Goal: Task Accomplishment & Management: Complete application form

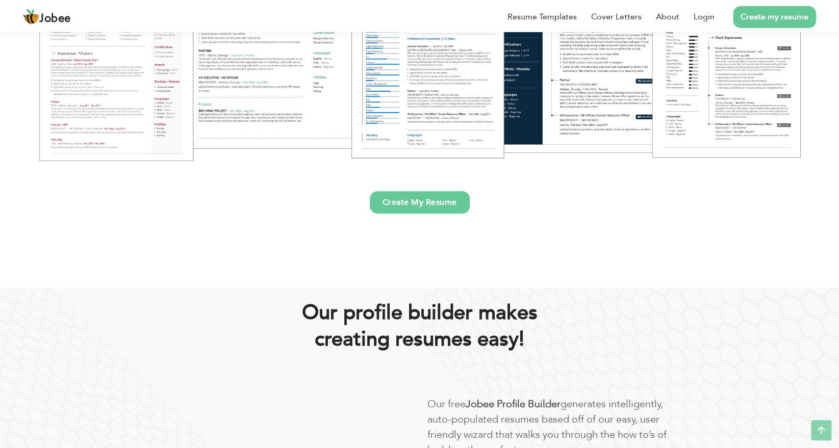
scroll to position [306, 0]
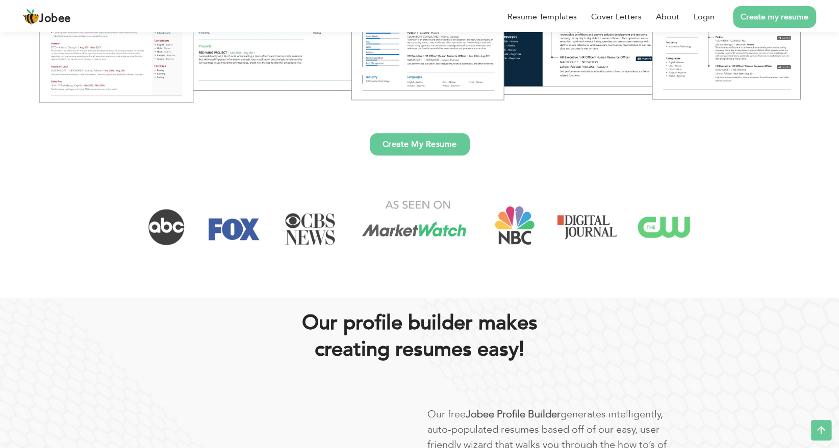
click at [443, 147] on link "Create My Resume" at bounding box center [420, 144] width 100 height 22
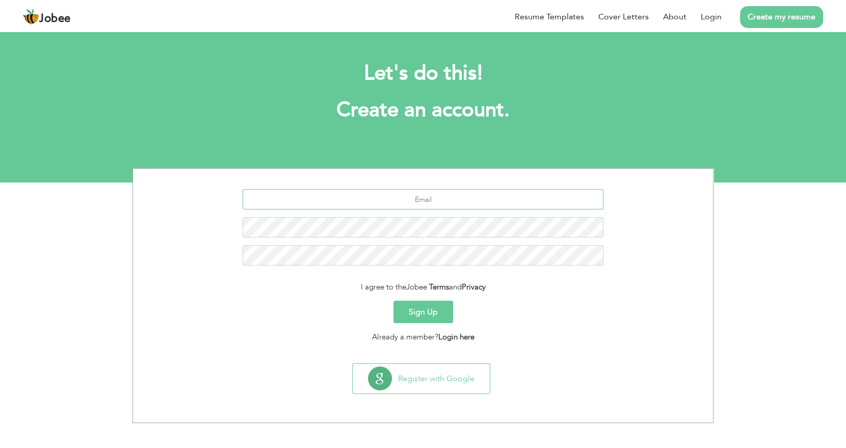
click at [448, 198] on input "text" at bounding box center [423, 199] width 361 height 20
type input "[EMAIL_ADDRESS][DOMAIN_NAME]"
click at [394, 301] on button "Sign Up" at bounding box center [424, 312] width 60 height 22
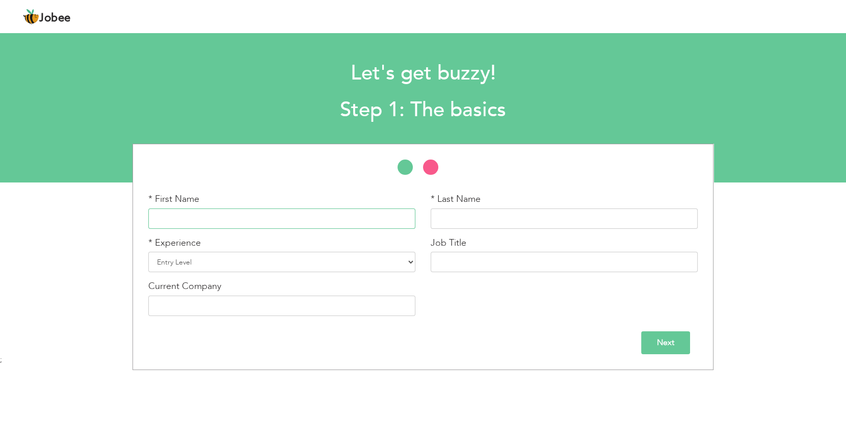
click at [334, 220] on input "text" at bounding box center [281, 219] width 267 height 20
type input "Haiqa"
click at [478, 223] on input "text" at bounding box center [564, 219] width 267 height 20
type input "[PERSON_NAME]"
click at [409, 262] on select "Entry Level Less than 1 Year 1 Year 2 Years 3 Years 4 Years 5 Years 6 Years 7 Y…" at bounding box center [281, 262] width 267 height 20
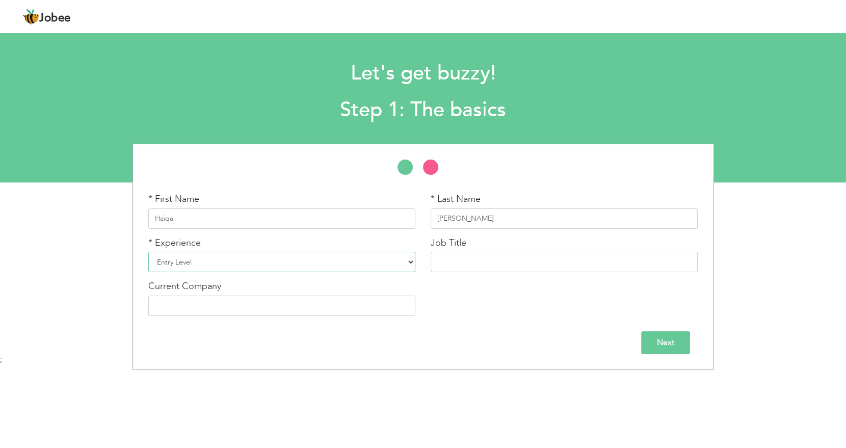
select select "2"
click at [148, 252] on select "Entry Level Less than 1 Year 1 Year 2 Years 3 Years 4 Years 5 Years 6 Years 7 Y…" at bounding box center [281, 262] width 267 height 20
click at [545, 263] on input "text" at bounding box center [564, 262] width 267 height 20
type input "Content writer"
click at [314, 311] on input "text" at bounding box center [281, 306] width 267 height 20
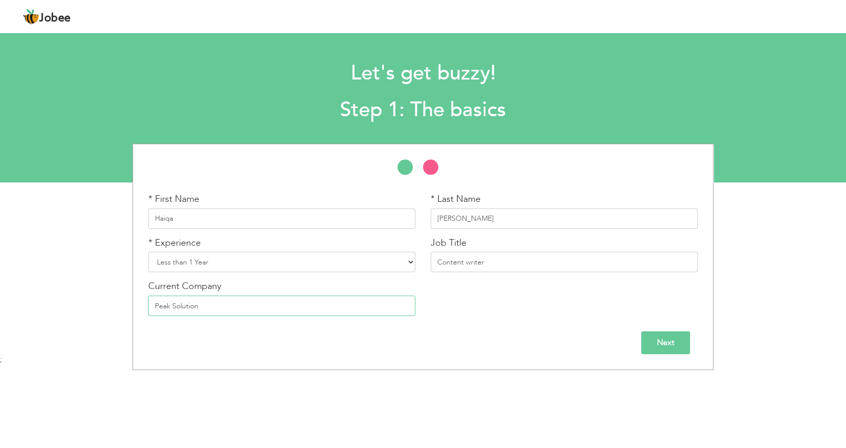
type input "Peak Solution"
click at [675, 345] on input "Next" at bounding box center [665, 342] width 49 height 23
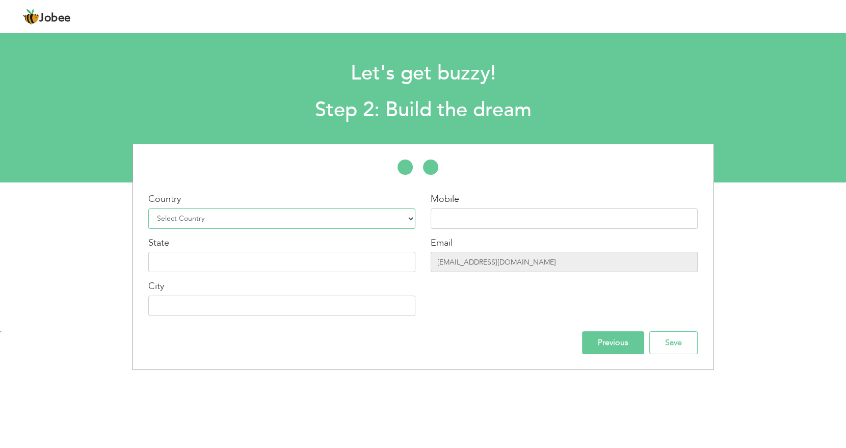
click at [165, 215] on select "Select Country [GEOGRAPHIC_DATA] [GEOGRAPHIC_DATA] [GEOGRAPHIC_DATA] [US_STATE]…" at bounding box center [281, 219] width 267 height 20
select select "166"
click at [148, 209] on select "Select Country [GEOGRAPHIC_DATA] [GEOGRAPHIC_DATA] [GEOGRAPHIC_DATA] [US_STATE]…" at bounding box center [281, 219] width 267 height 20
click at [594, 219] on input "text" at bounding box center [564, 219] width 267 height 20
type input "03291409840"
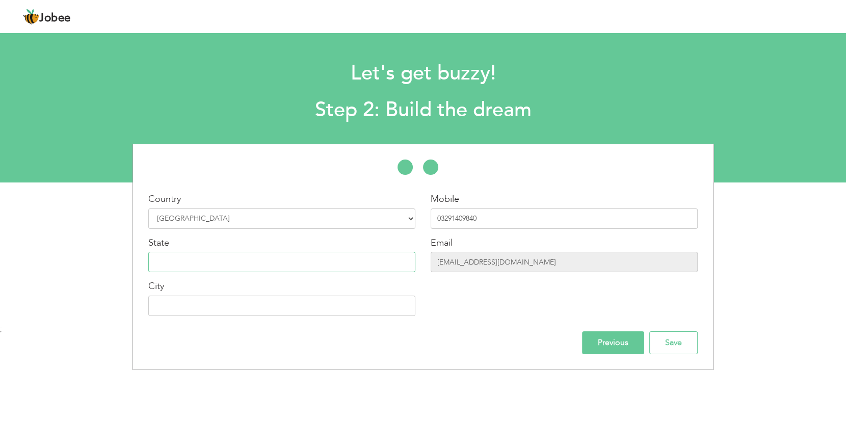
click at [317, 252] on input "text" at bounding box center [281, 262] width 267 height 20
type input "[GEOGRAPHIC_DATA]"
click at [332, 301] on input "text" at bounding box center [281, 306] width 267 height 20
type input "[GEOGRAPHIC_DATA]"
click at [669, 338] on input "Save" at bounding box center [673, 342] width 48 height 23
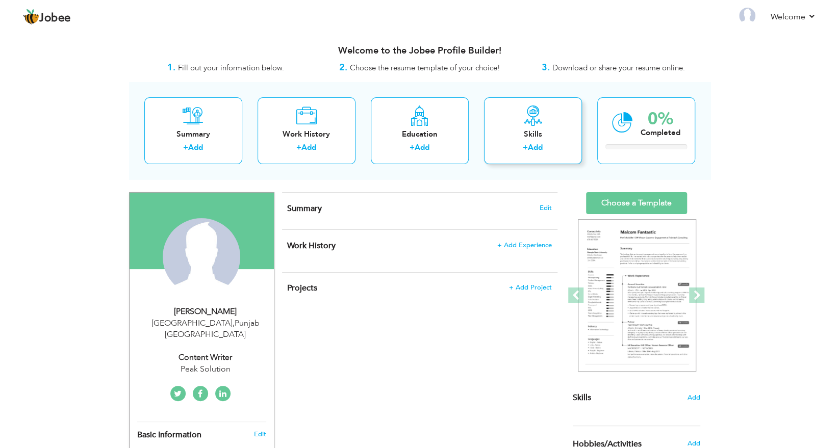
click at [518, 142] on div "+ Add" at bounding box center [533, 148] width 82 height 13
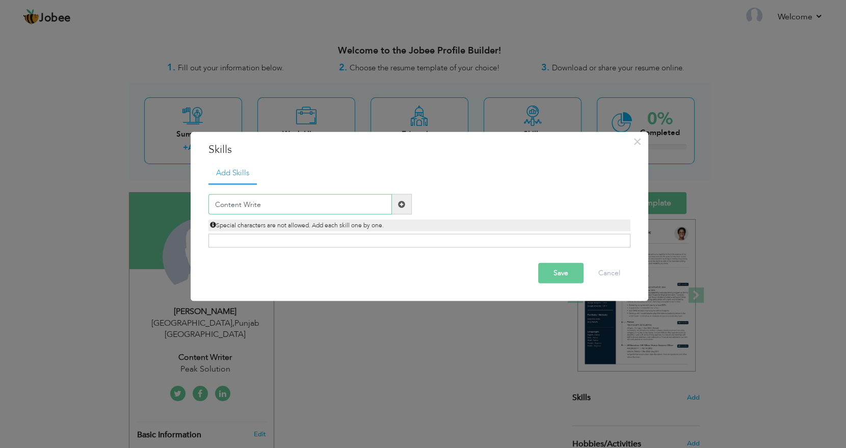
type input "Content Writer"
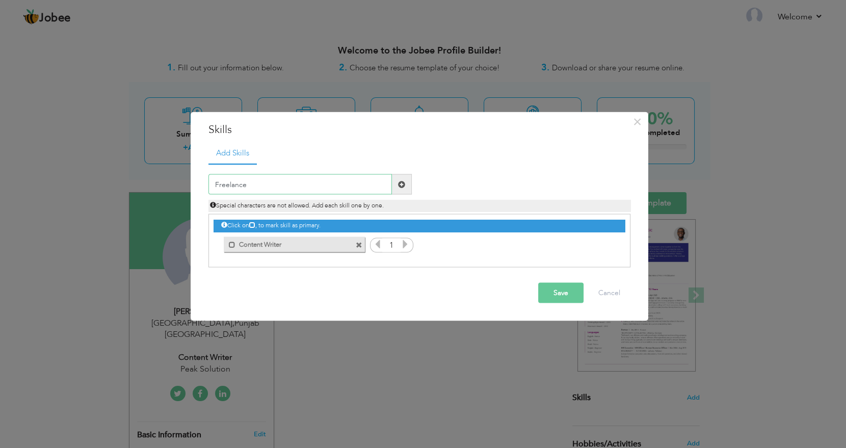
type input "Freelancer"
type input "Strong Communication"
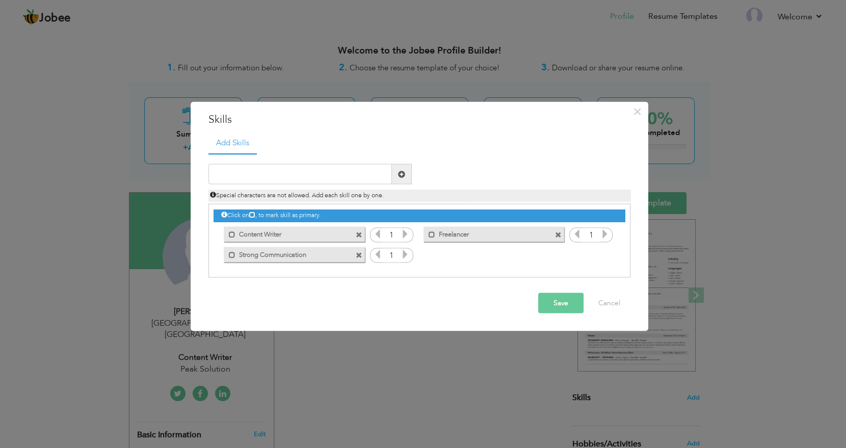
click at [571, 303] on button "Save" at bounding box center [560, 303] width 45 height 20
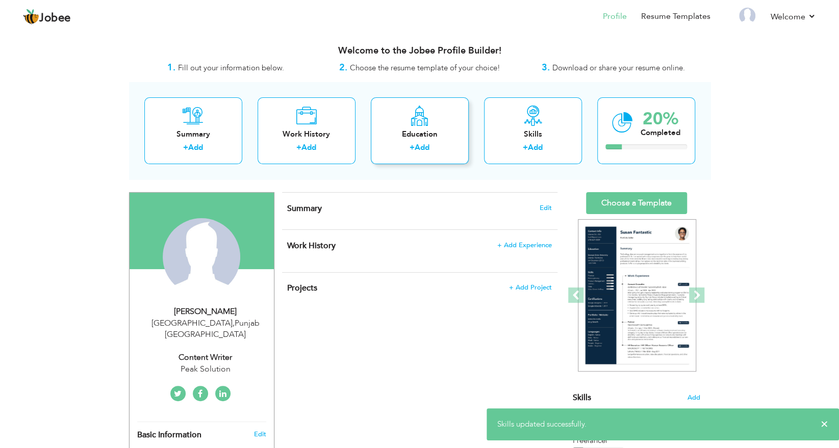
click at [445, 127] on div "Education + Add" at bounding box center [420, 130] width 98 height 67
radio input "true"
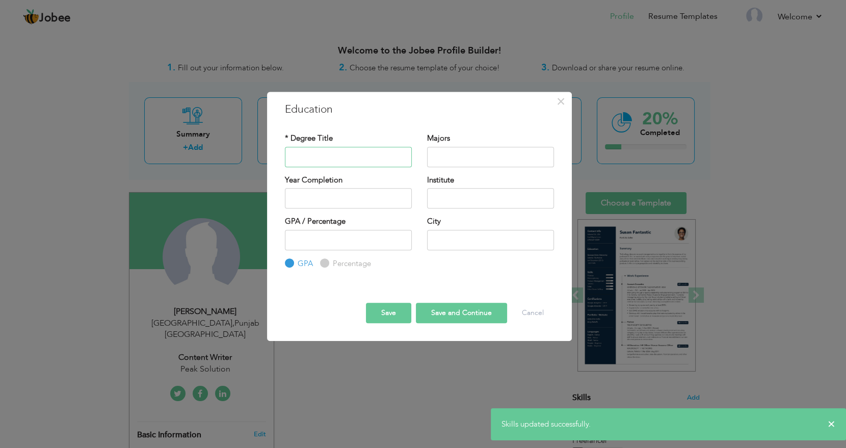
click at [353, 155] on input "text" at bounding box center [348, 157] width 127 height 20
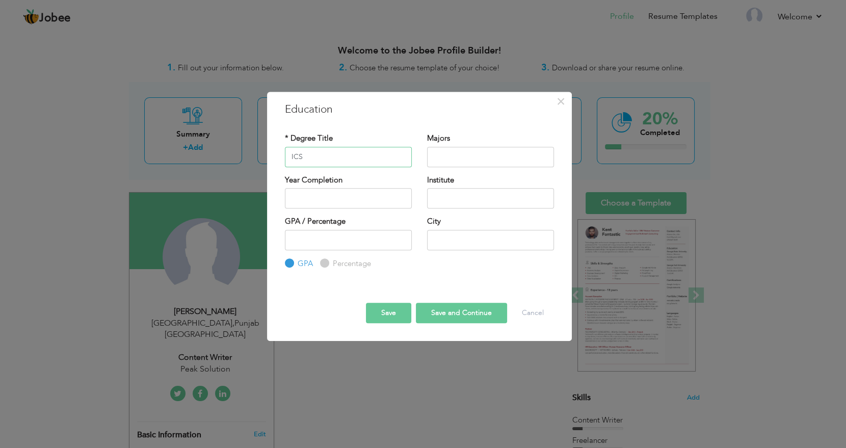
type input "ICS"
click at [461, 155] on input "text" at bounding box center [490, 157] width 127 height 20
type input "Physics"
type input "2025"
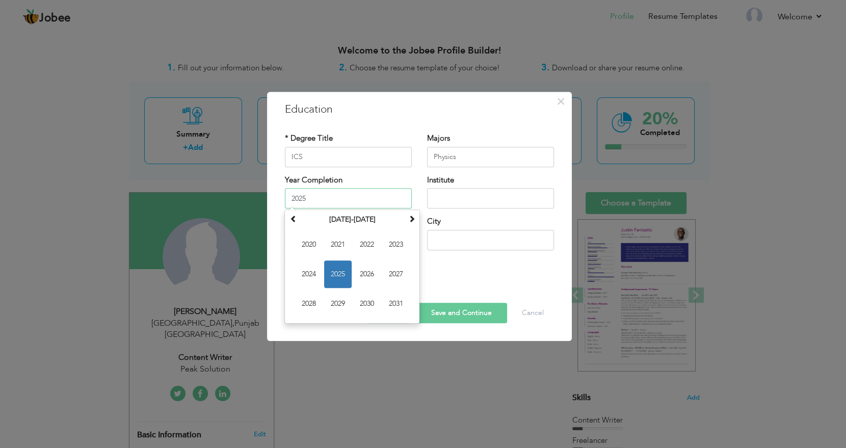
click at [378, 194] on input "2025" at bounding box center [348, 198] width 127 height 20
click at [504, 194] on input "text" at bounding box center [490, 198] width 127 height 20
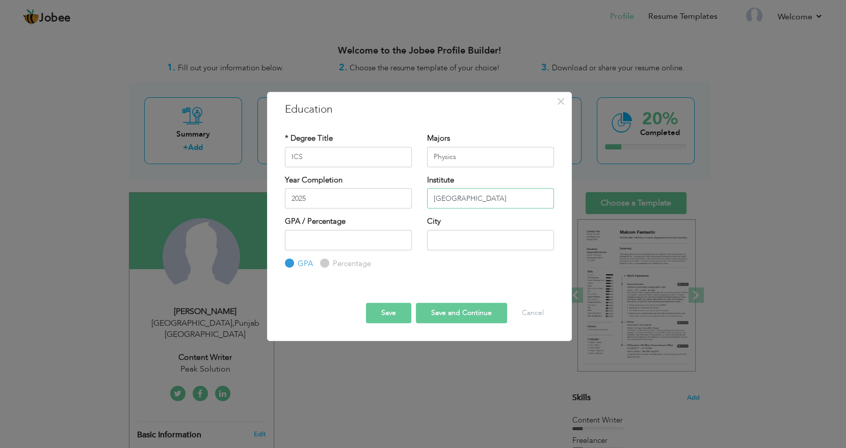
type input "Punjab College"
click at [322, 262] on input "Percentage" at bounding box center [323, 263] width 7 height 7
radio input "true"
click at [325, 237] on input "number" at bounding box center [348, 240] width 127 height 20
type input "80"
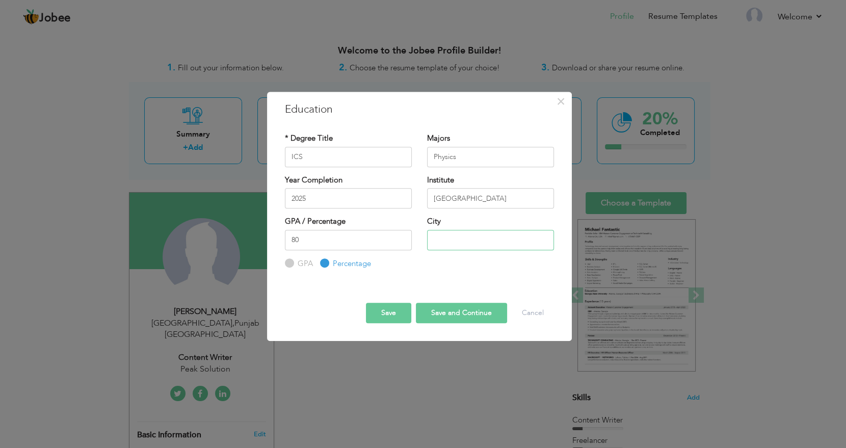
click at [479, 238] on input "text" at bounding box center [490, 240] width 127 height 20
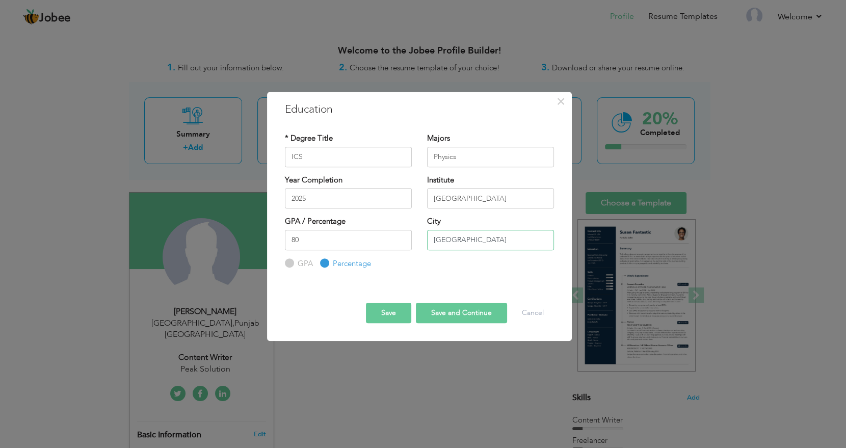
type input "[GEOGRAPHIC_DATA]"
click at [453, 317] on button "Save and Continue" at bounding box center [461, 313] width 91 height 20
radio input "true"
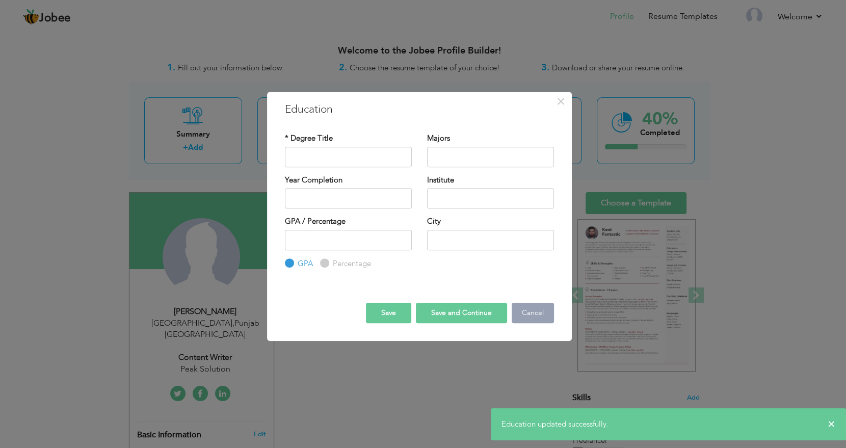
click at [524, 308] on button "Cancel" at bounding box center [533, 313] width 42 height 20
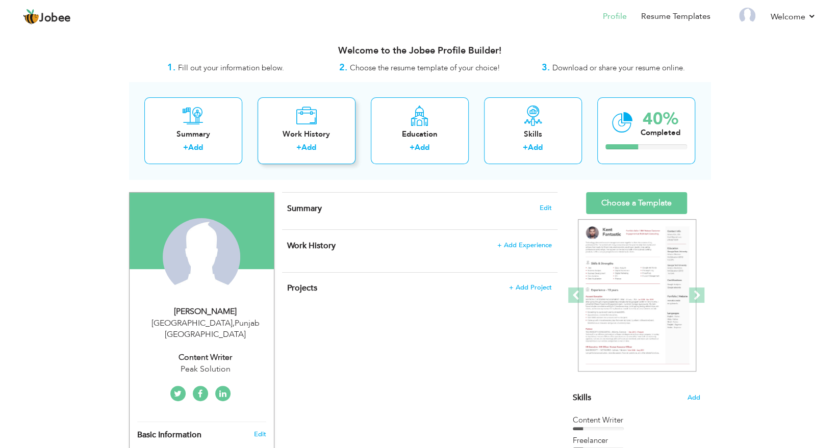
click at [320, 135] on div "Work History" at bounding box center [307, 134] width 82 height 11
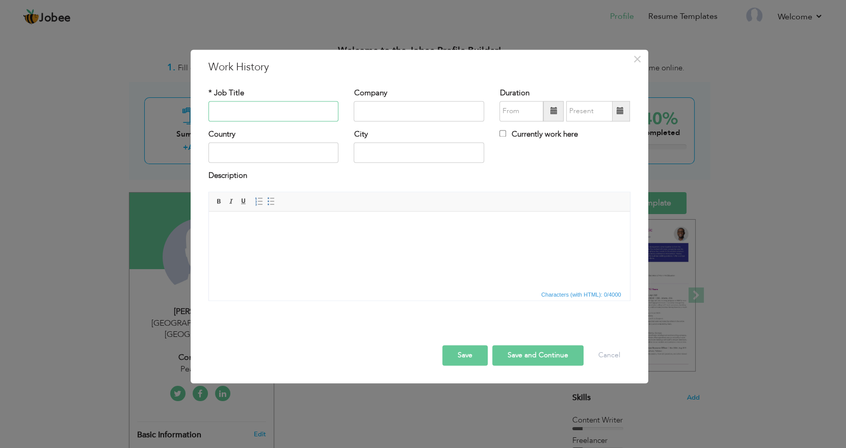
click at [292, 111] on input "text" at bounding box center [274, 111] width 131 height 20
type input "Content Writer"
click at [396, 120] on input "text" at bounding box center [419, 111] width 131 height 20
type input "Peak Solution"
type input "09/2025"
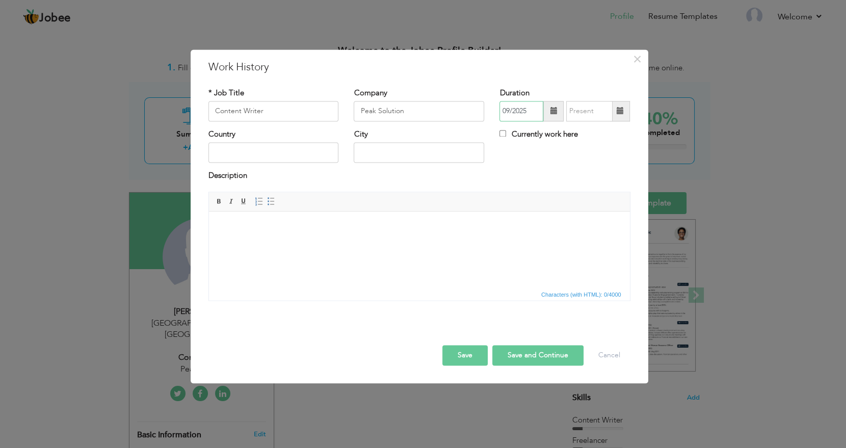
click at [530, 112] on input "09/2025" at bounding box center [522, 111] width 44 height 20
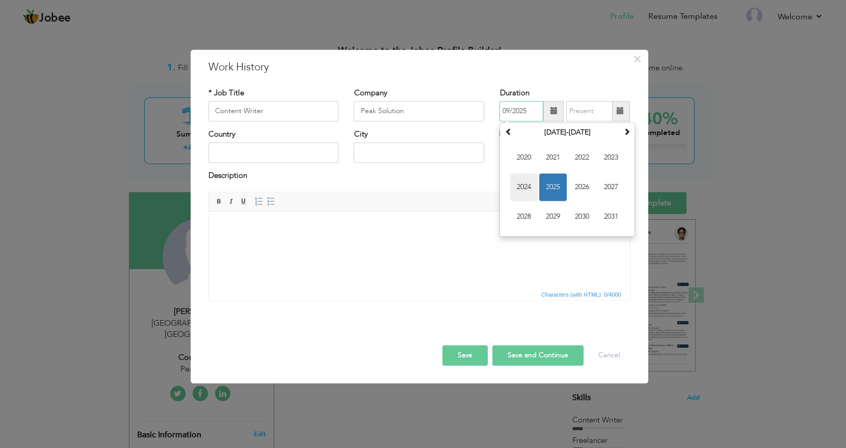
click at [525, 180] on span "2024" at bounding box center [524, 187] width 28 height 28
type input "09/2025"
click at [584, 109] on input "09/2025" at bounding box center [589, 111] width 46 height 20
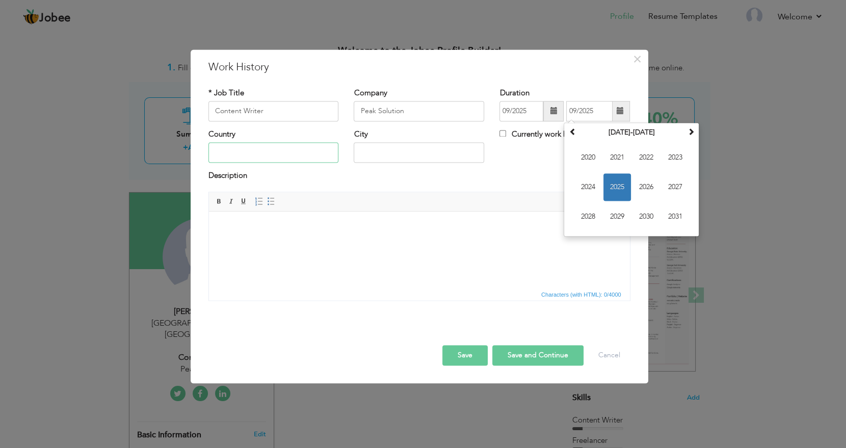
click at [274, 153] on input "text" at bounding box center [274, 153] width 131 height 20
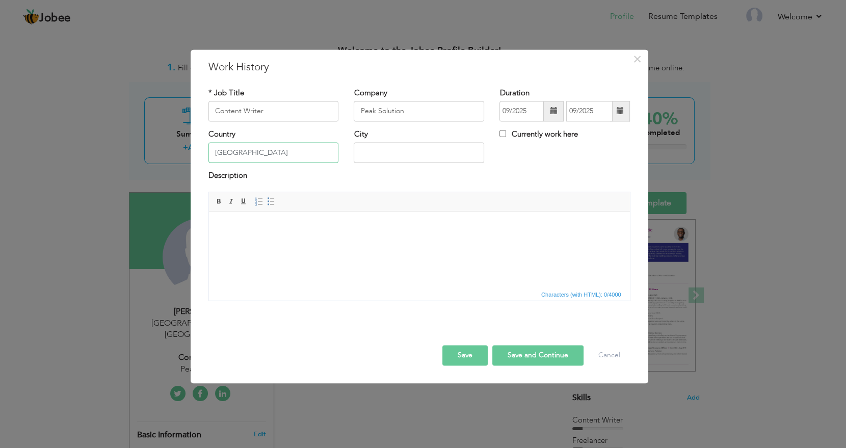
type input "[GEOGRAPHIC_DATA]"
click at [397, 153] on input "text" at bounding box center [419, 153] width 131 height 20
type input "[GEOGRAPHIC_DATA]"
click at [547, 354] on button "Save and Continue" at bounding box center [537, 355] width 91 height 20
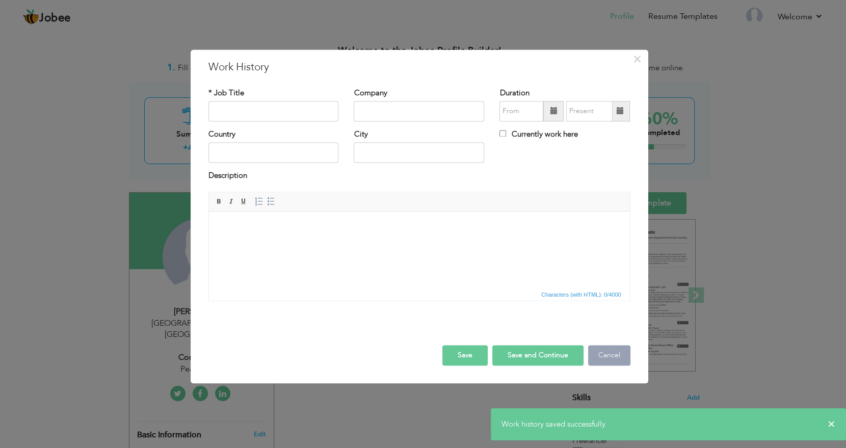
click at [609, 351] on button "Cancel" at bounding box center [609, 355] width 42 height 20
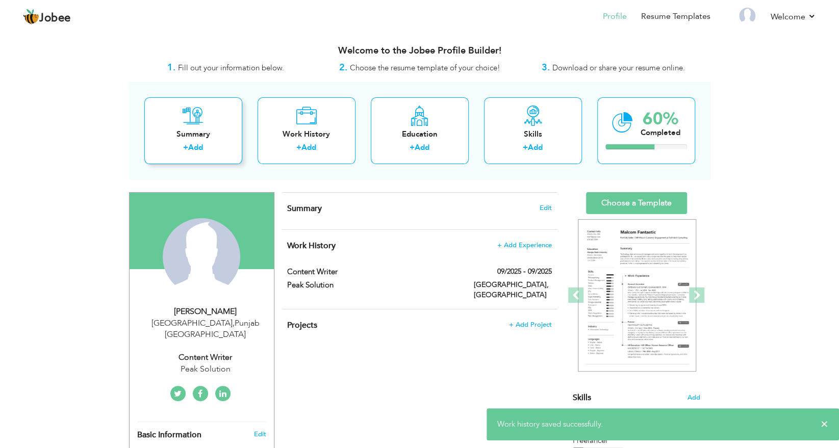
click at [186, 134] on div "Summary" at bounding box center [193, 134] width 82 height 11
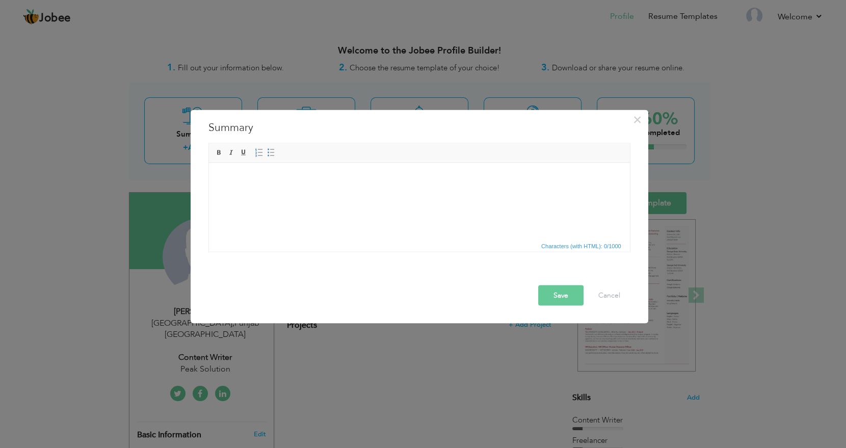
drag, startPoint x: 266, startPoint y: 186, endPoint x: 334, endPoint y: 168, distance: 70.6
click at [334, 168] on html at bounding box center [419, 178] width 421 height 31
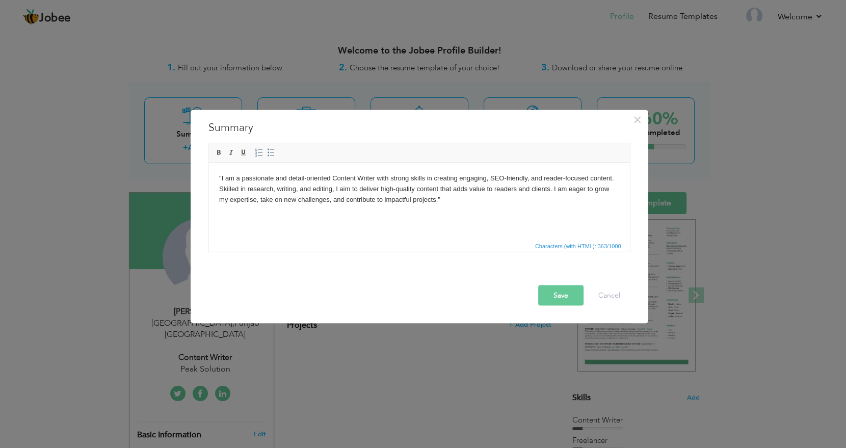
click at [219, 175] on body ""I am a passionate and detail-oriented Content Writer with strong skills in cre…" at bounding box center [419, 189] width 401 height 32
click at [220, 176] on body ""I am a passionate and detail-oriented Content Writer with strong skills in cre…" at bounding box center [419, 189] width 401 height 32
click at [219, 174] on body "My name is Haiqa I am a passionate and detail-oriented Content Writer with stro…" at bounding box center [419, 189] width 401 height 32
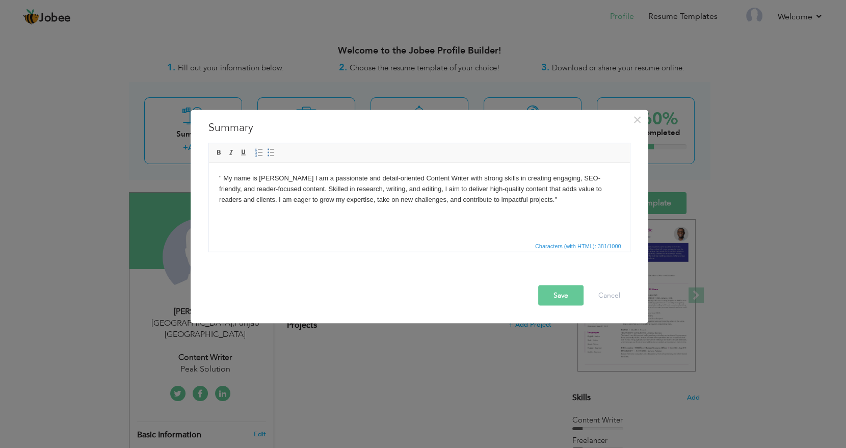
click at [557, 293] on button "Save" at bounding box center [560, 295] width 45 height 20
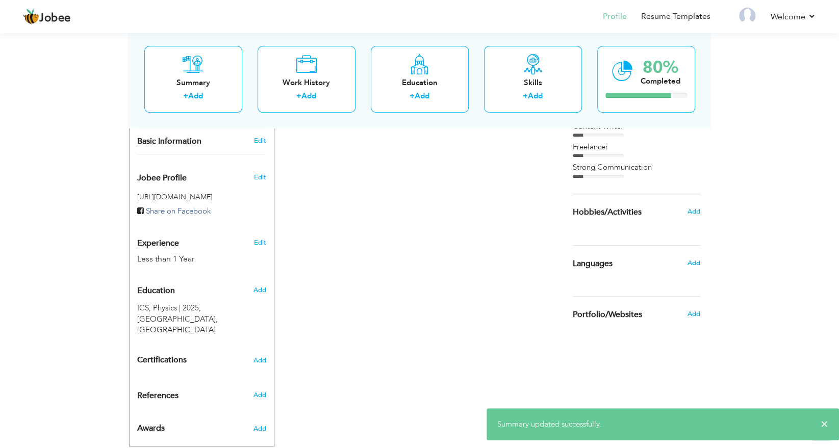
scroll to position [296, 0]
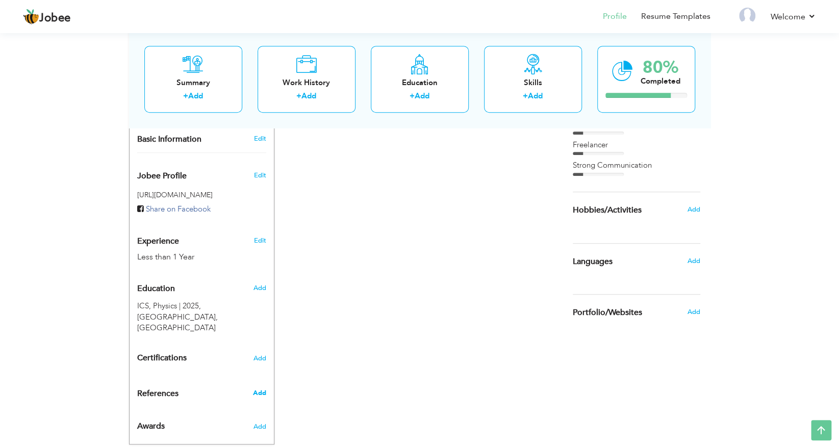
click at [264, 388] on span "Add" at bounding box center [258, 392] width 13 height 9
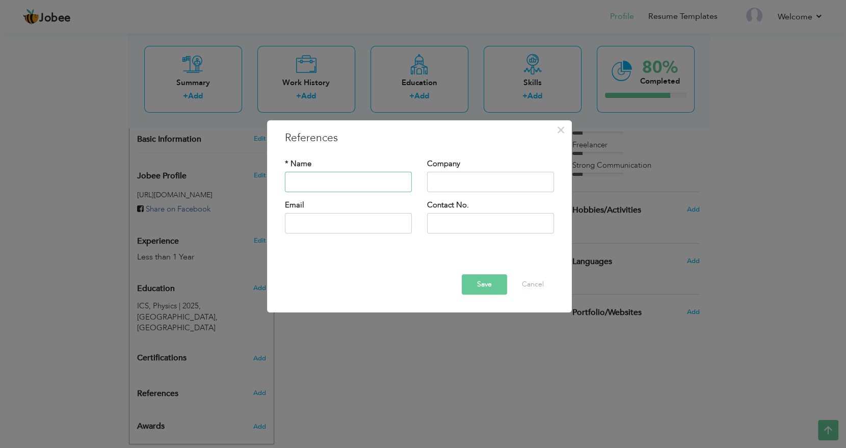
click at [345, 182] on input "text" at bounding box center [348, 182] width 127 height 20
type input "Haiqa"
click at [470, 179] on input "text" at bounding box center [490, 182] width 127 height 20
type input "Peak Solution"
click at [325, 223] on input "text" at bounding box center [348, 223] width 127 height 20
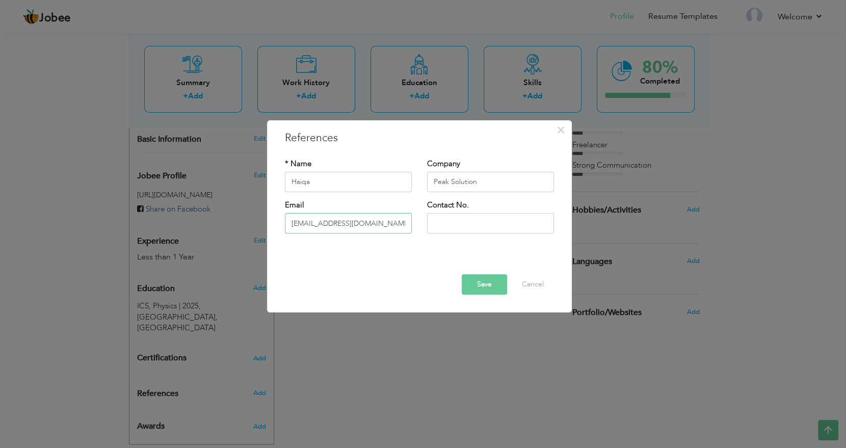
type input "[EMAIL_ADDRESS][DOMAIN_NAME]"
click at [463, 223] on input "text" at bounding box center [490, 223] width 127 height 20
type input "03291409840"
click at [473, 283] on button "Save" at bounding box center [484, 284] width 45 height 20
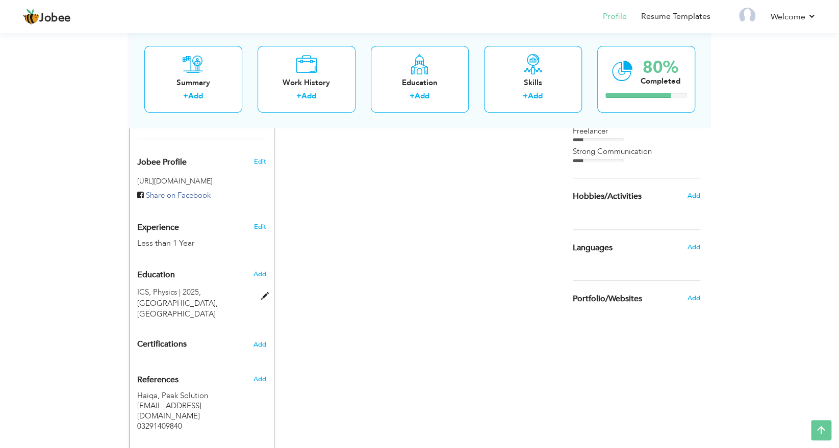
scroll to position [292, 0]
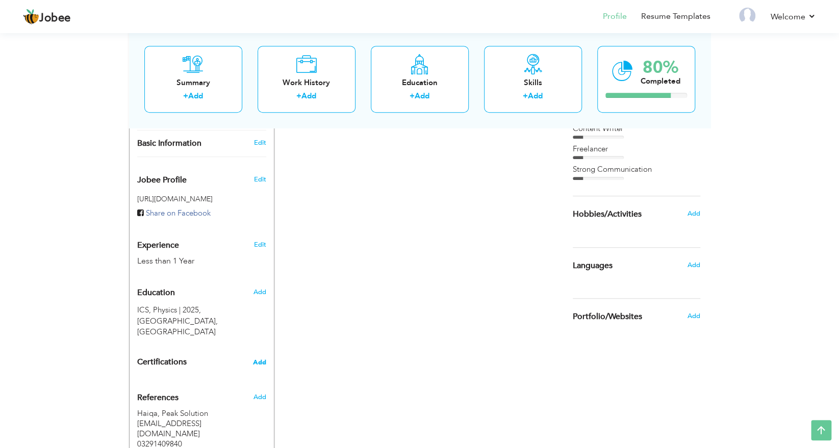
click at [263, 359] on span "Add" at bounding box center [259, 362] width 13 height 7
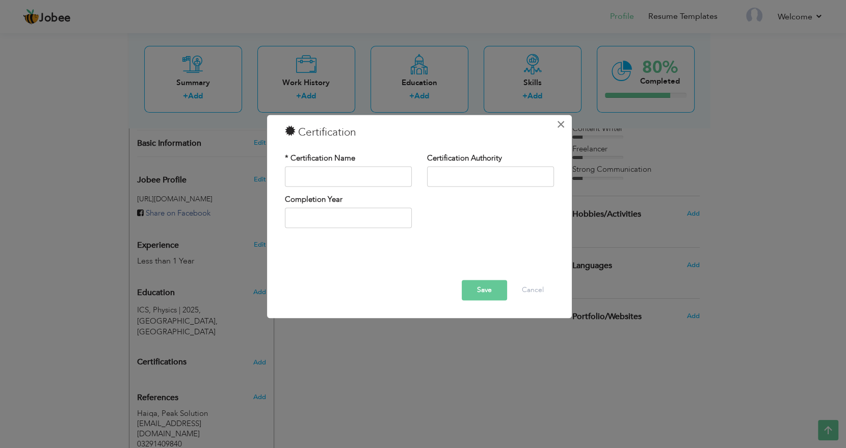
click at [562, 124] on span "×" at bounding box center [561, 124] width 9 height 18
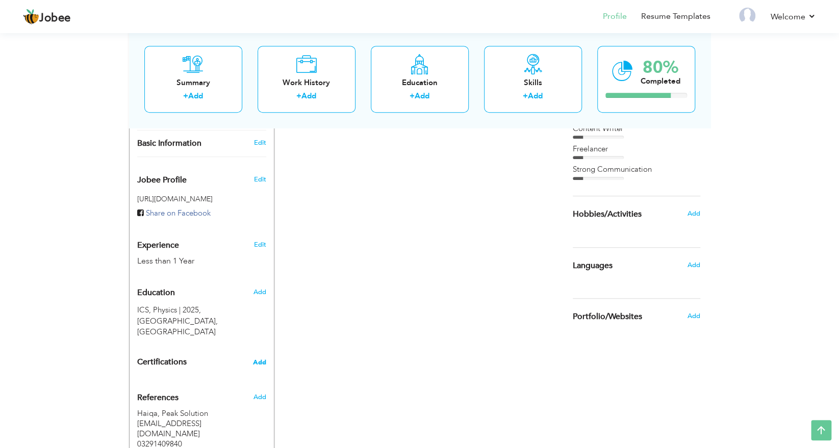
click at [263, 359] on span "Add" at bounding box center [259, 362] width 13 height 7
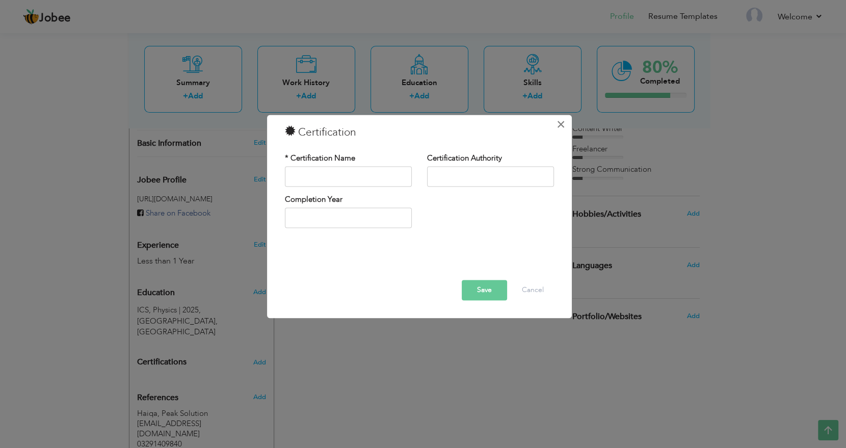
click at [560, 126] on span "×" at bounding box center [561, 124] width 9 height 18
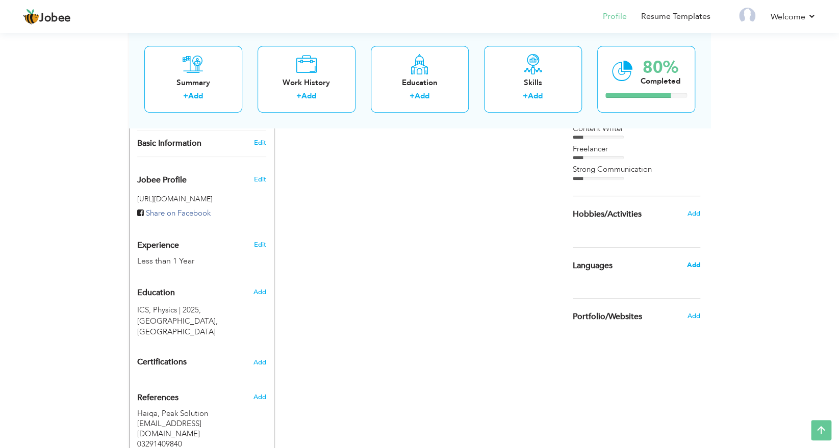
click at [696, 267] on span "Add" at bounding box center [692, 265] width 13 height 9
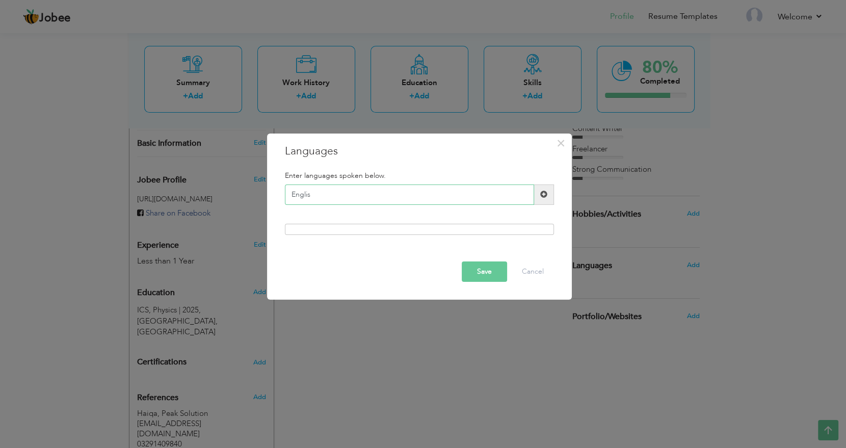
type input "English"
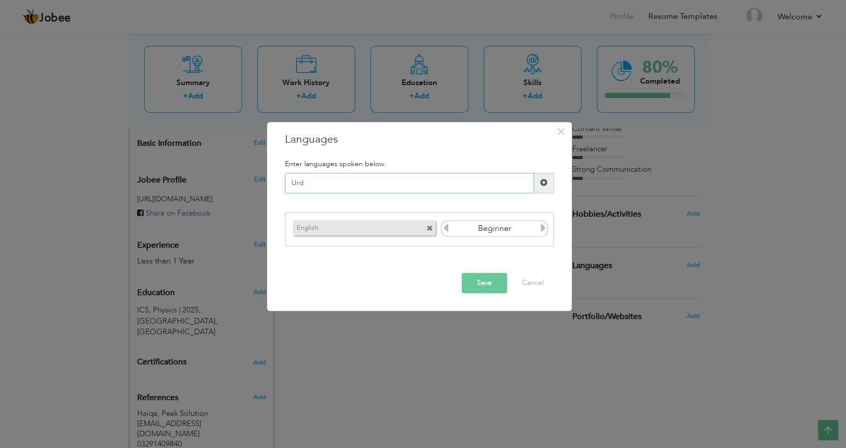
type input "Urdu"
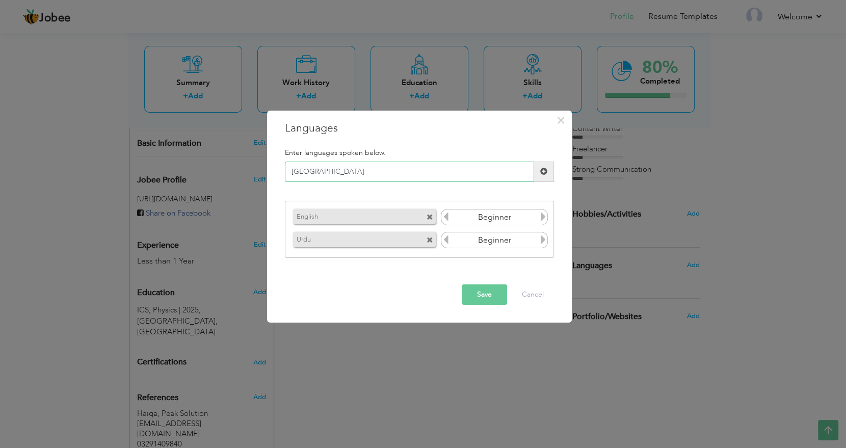
type input "Punjabi"
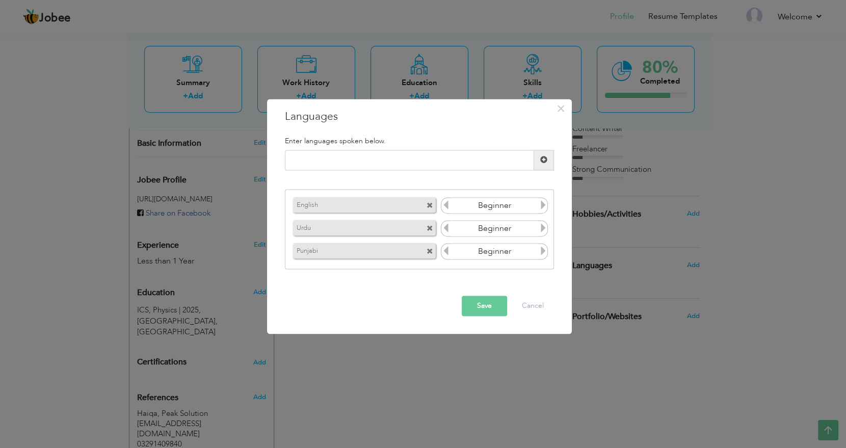
click at [483, 314] on button "Save" at bounding box center [484, 306] width 45 height 20
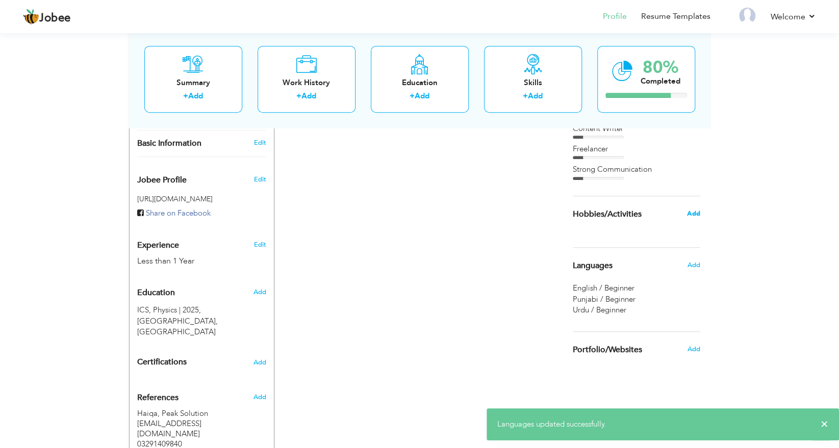
click at [689, 212] on span "Add" at bounding box center [692, 213] width 13 height 9
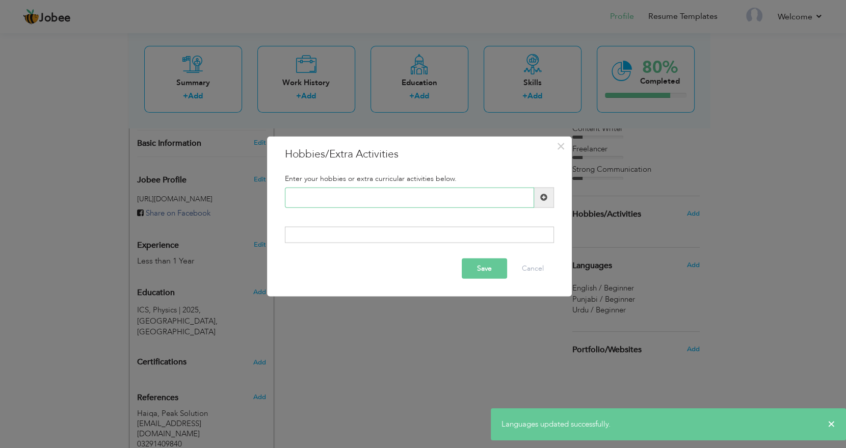
click at [309, 197] on input "text" at bounding box center [409, 197] width 249 height 20
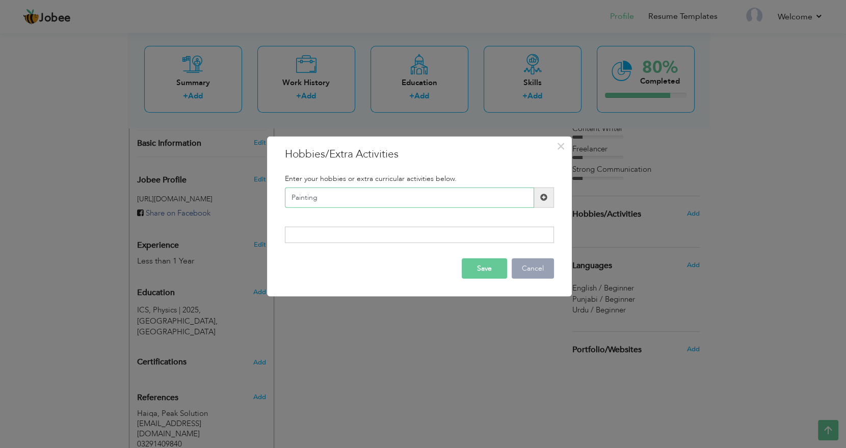
type input "Painting"
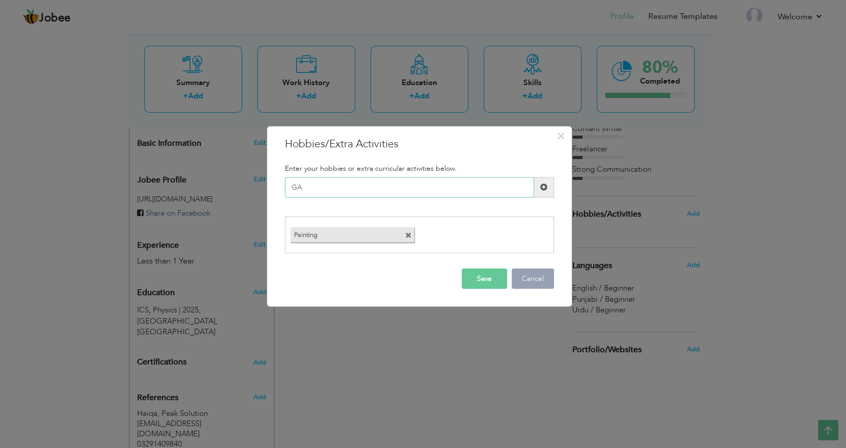
type input "G"
type input "gardening"
type input "Communication"
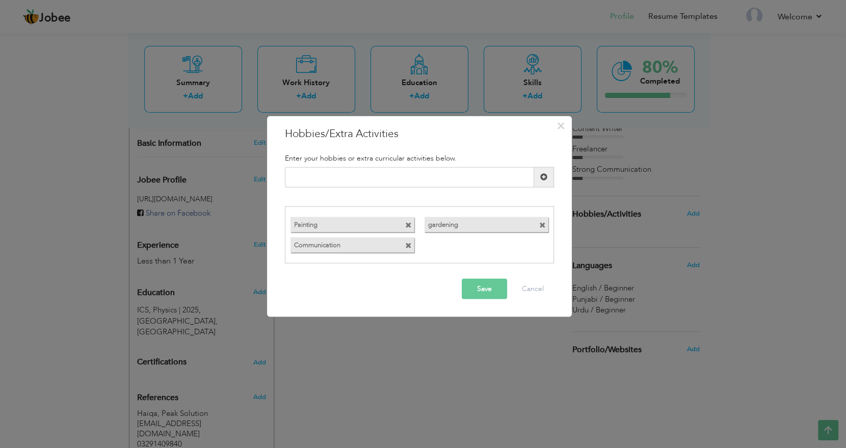
click at [486, 289] on button "Save" at bounding box center [484, 289] width 45 height 20
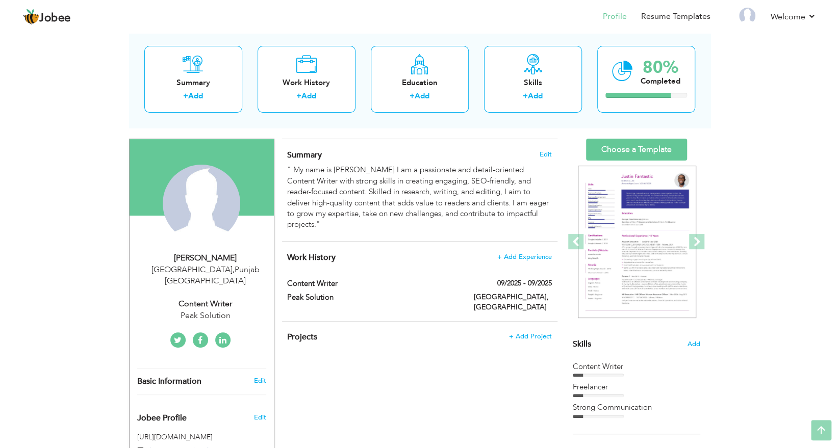
scroll to position [37, 0]
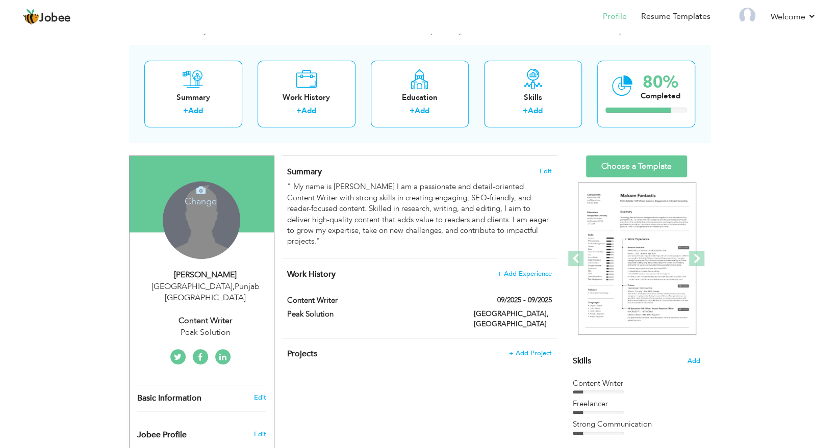
click at [200, 194] on h4 "Change" at bounding box center [200, 195] width 73 height 24
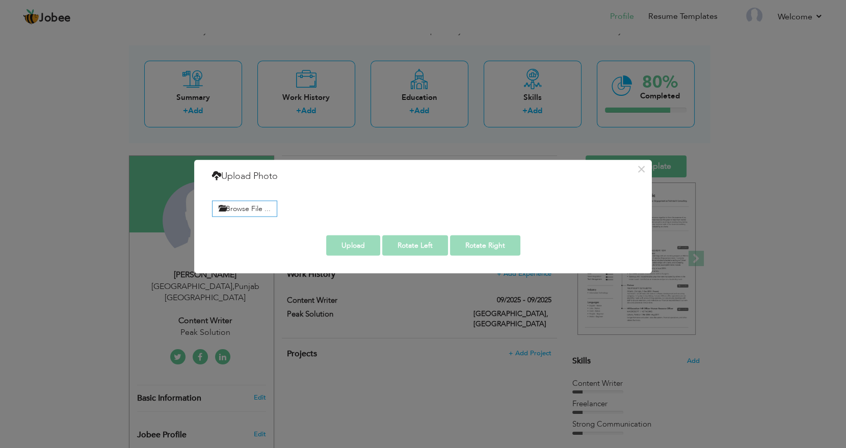
click at [181, 208] on div "× Upload Photo Browse File ..." at bounding box center [423, 224] width 846 height 448
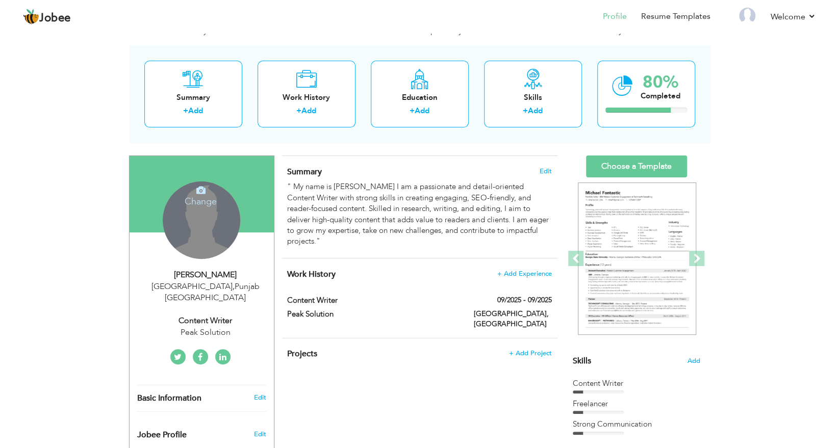
click at [177, 213] on div "Change Remove" at bounding box center [201, 219] width 77 height 77
click at [191, 217] on div "Change Remove" at bounding box center [201, 219] width 77 height 77
click at [179, 216] on div "Change Remove" at bounding box center [201, 219] width 77 height 77
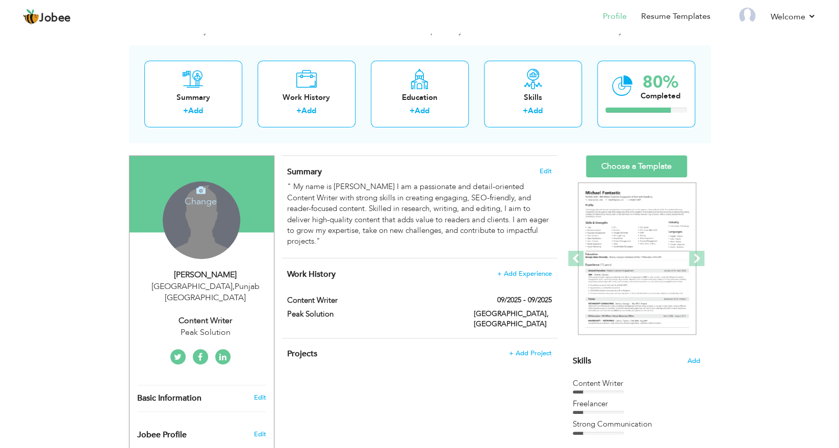
click at [179, 217] on div "Change Remove" at bounding box center [201, 219] width 77 height 77
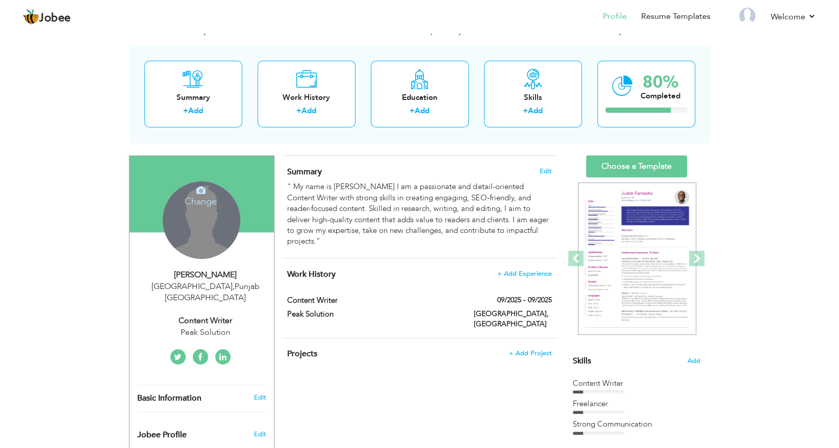
click at [180, 202] on h4 "Change" at bounding box center [200, 195] width 73 height 24
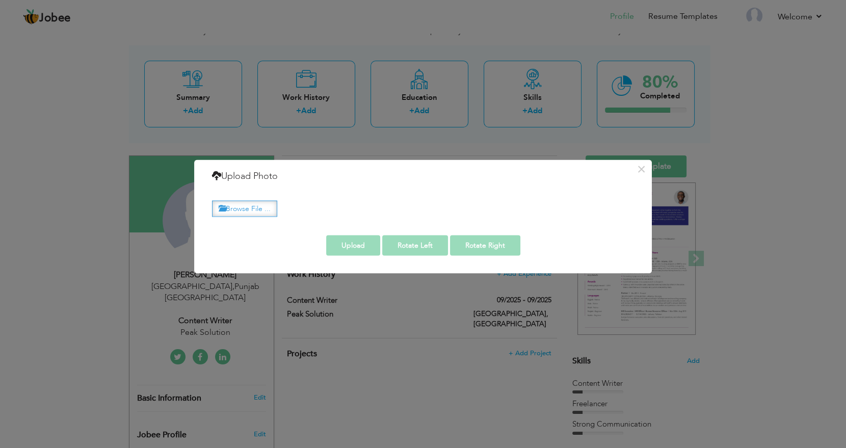
click at [244, 209] on label "Browse File ..." at bounding box center [244, 209] width 65 height 16
click at [0, 0] on input "Browse File ..." at bounding box center [0, 0] width 0 height 0
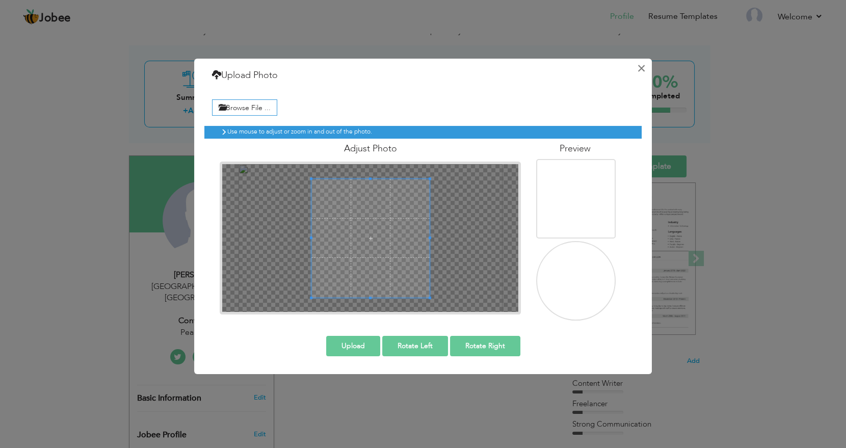
click at [640, 72] on button "×" at bounding box center [641, 68] width 16 height 16
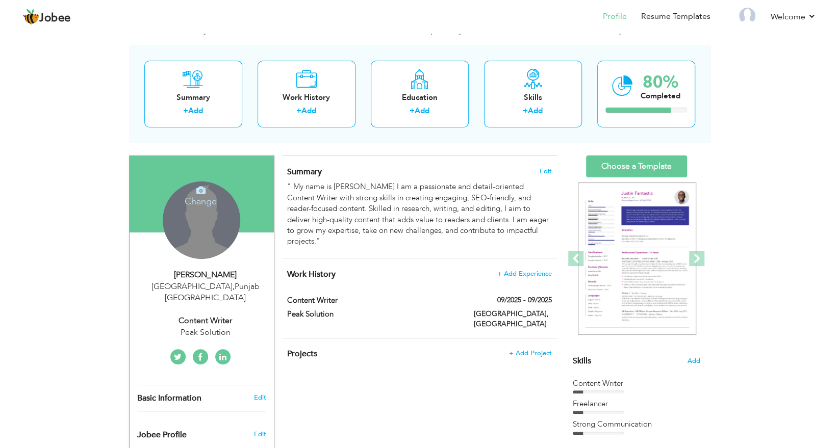
click at [196, 222] on div "Change Remove" at bounding box center [201, 219] width 77 height 77
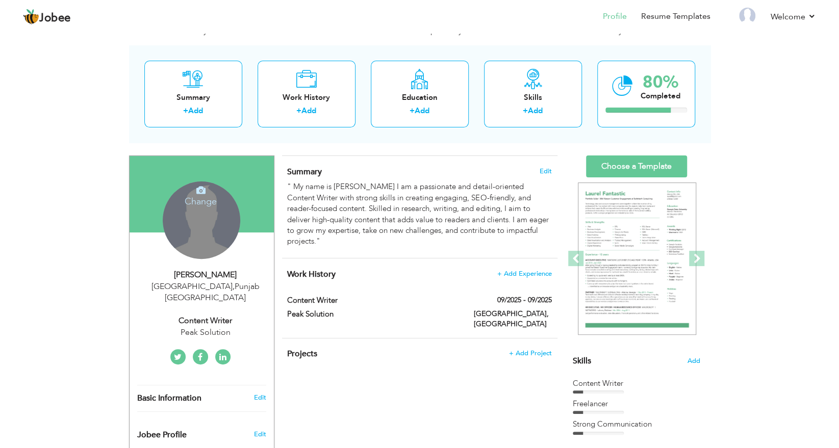
click at [196, 222] on div "Change Remove" at bounding box center [201, 219] width 77 height 77
drag, startPoint x: 191, startPoint y: 211, endPoint x: 182, endPoint y: 205, distance: 10.5
click at [182, 205] on h4 "Change" at bounding box center [200, 195] width 73 height 24
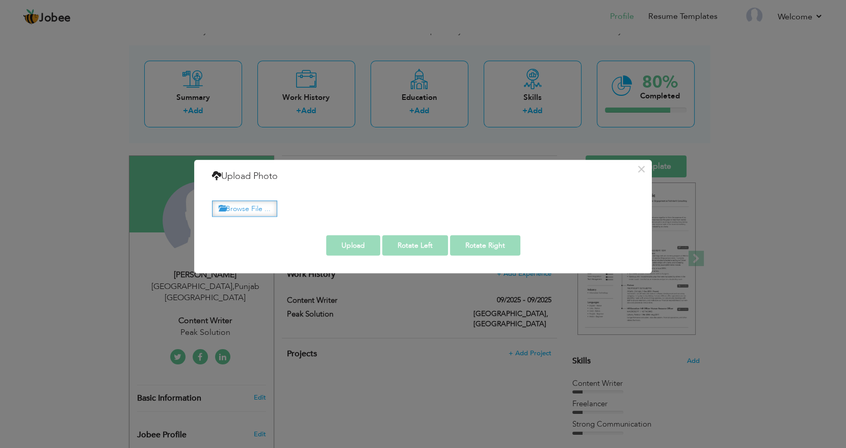
click at [222, 206] on icon at bounding box center [222, 208] width 7 height 7
click at [0, 0] on input "Browse File ..." at bounding box center [0, 0] width 0 height 0
click at [251, 207] on label "Browse File ..." at bounding box center [244, 209] width 65 height 16
click at [0, 0] on input "Browse File ..." at bounding box center [0, 0] width 0 height 0
click at [253, 211] on label "Browse File ..." at bounding box center [244, 209] width 65 height 16
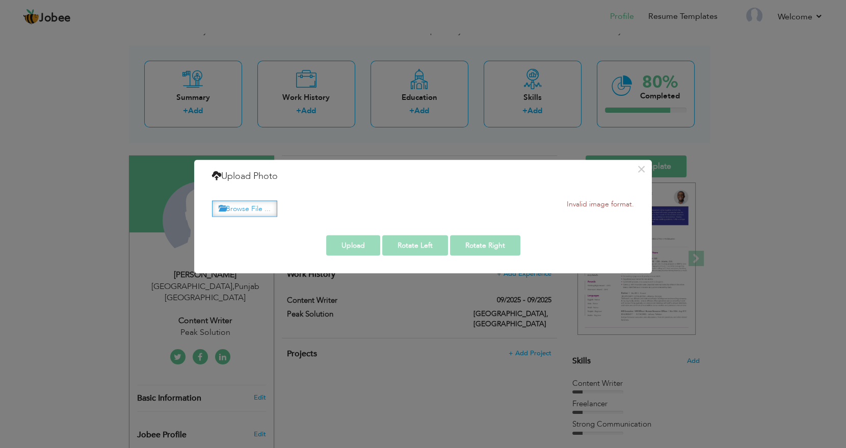
click at [0, 0] on input "Browse File ..." at bounding box center [0, 0] width 0 height 0
click at [645, 169] on button "×" at bounding box center [641, 169] width 16 height 16
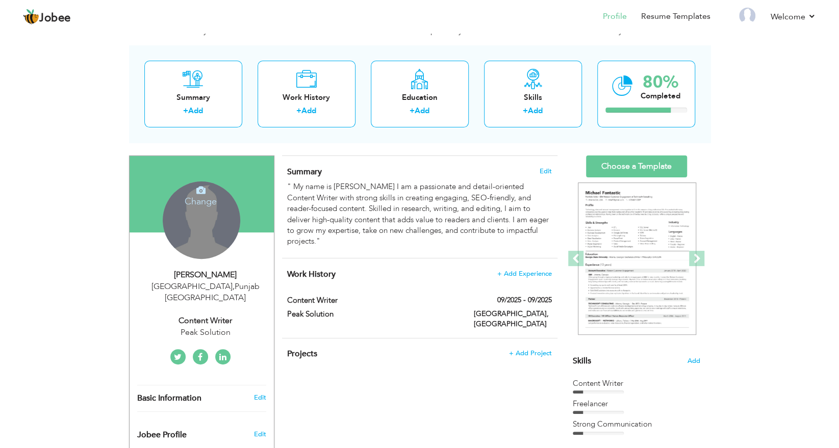
drag, startPoint x: 196, startPoint y: 234, endPoint x: 199, endPoint y: 226, distance: 8.9
click at [199, 226] on div "Change Remove" at bounding box center [201, 219] width 77 height 77
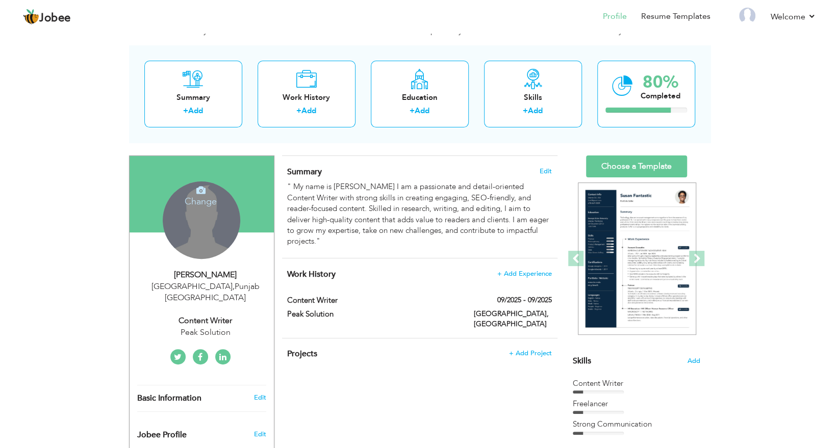
drag, startPoint x: 191, startPoint y: 204, endPoint x: 181, endPoint y: 206, distance: 9.8
click at [180, 206] on div "Change Remove" at bounding box center [201, 219] width 77 height 77
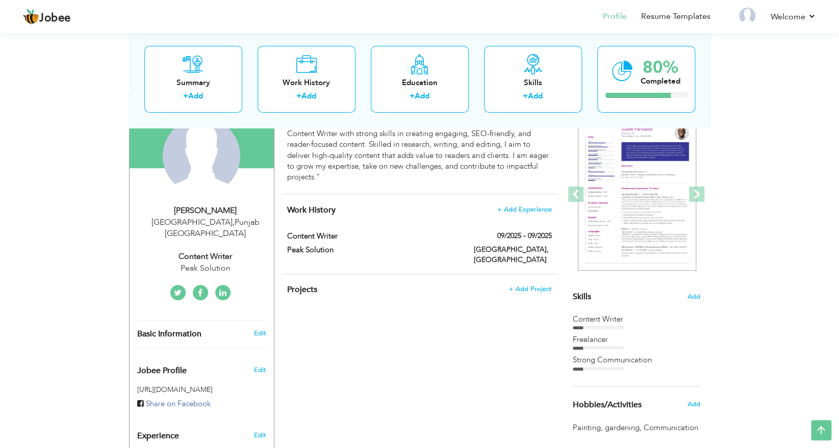
scroll to position [0, 0]
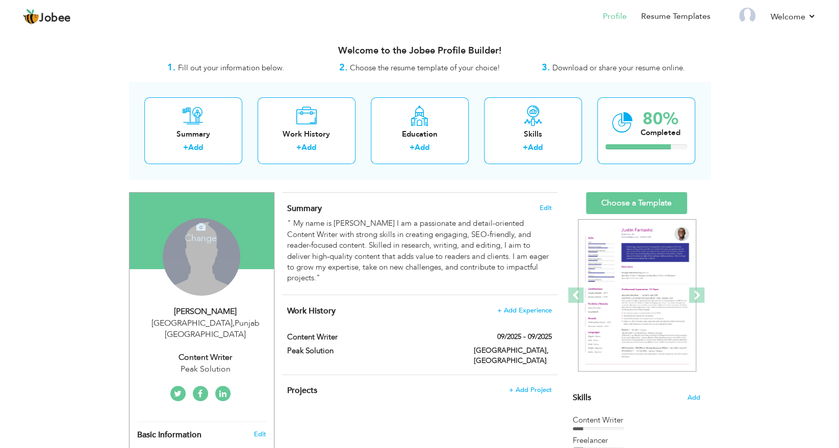
click at [220, 247] on div "Change Remove" at bounding box center [201, 256] width 77 height 77
click at [203, 227] on icon at bounding box center [200, 226] width 9 height 9
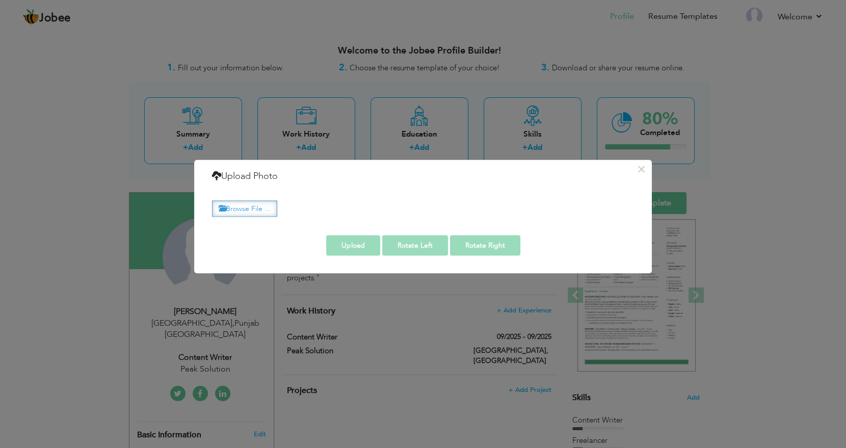
click at [227, 211] on label "Browse File ..." at bounding box center [244, 209] width 65 height 16
click at [0, 0] on input "Browse File ..." at bounding box center [0, 0] width 0 height 0
click at [224, 205] on icon at bounding box center [222, 208] width 7 height 7
click at [0, 0] on input "Browse File ..." at bounding box center [0, 0] width 0 height 0
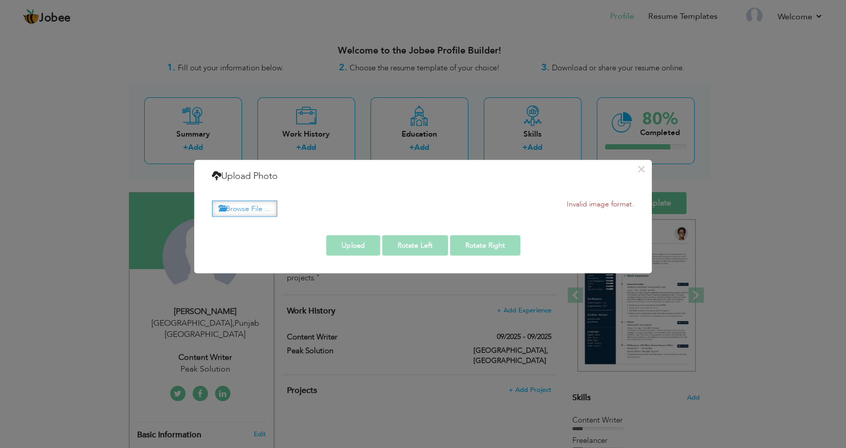
click at [241, 209] on label "Browse File ..." at bounding box center [244, 209] width 65 height 16
click at [0, 0] on input "Browse File ..." at bounding box center [0, 0] width 0 height 0
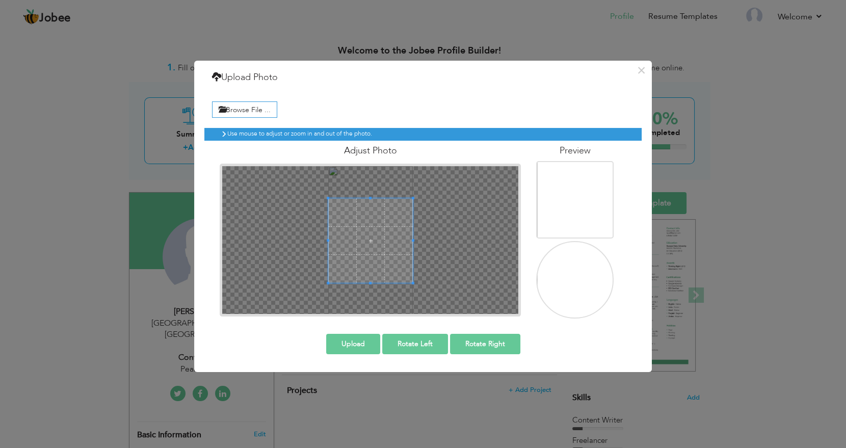
click at [374, 175] on div at bounding box center [370, 240] width 297 height 148
click at [372, 190] on div at bounding box center [370, 240] width 297 height 148
click at [372, 188] on div at bounding box center [370, 240] width 297 height 148
click at [372, 291] on div at bounding box center [370, 240] width 297 height 148
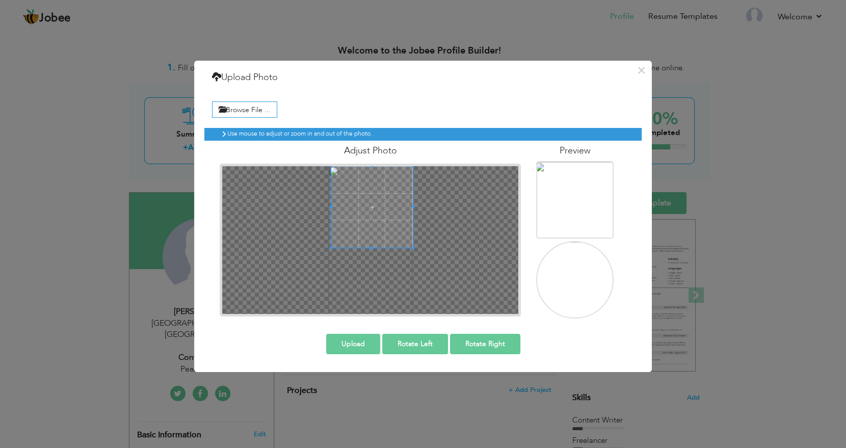
click at [374, 198] on div at bounding box center [370, 240] width 297 height 148
click at [365, 272] on div at bounding box center [370, 240] width 297 height 148
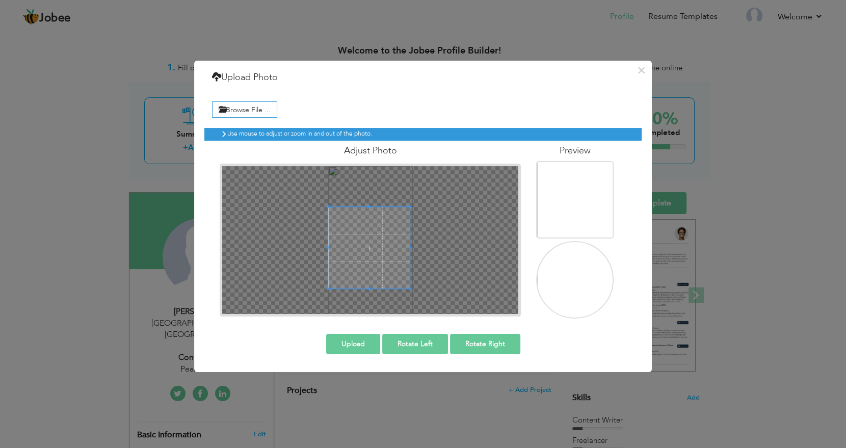
click at [365, 258] on span at bounding box center [369, 248] width 82 height 82
click at [376, 302] on div at bounding box center [370, 240] width 297 height 148
click at [369, 340] on button "Upload" at bounding box center [353, 344] width 54 height 20
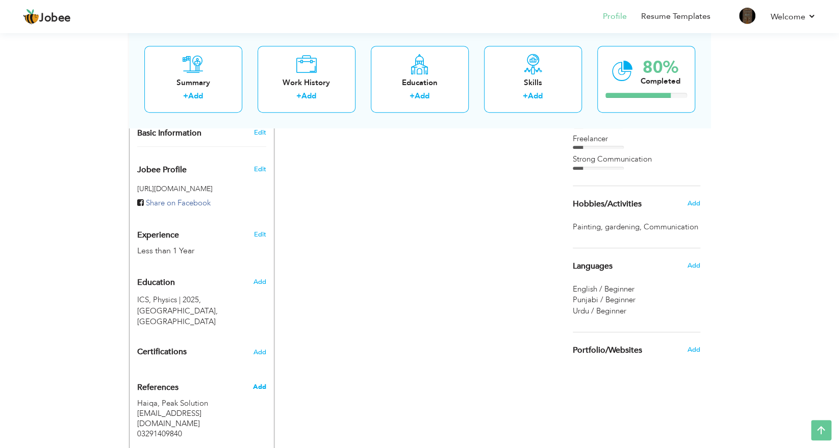
scroll to position [306, 0]
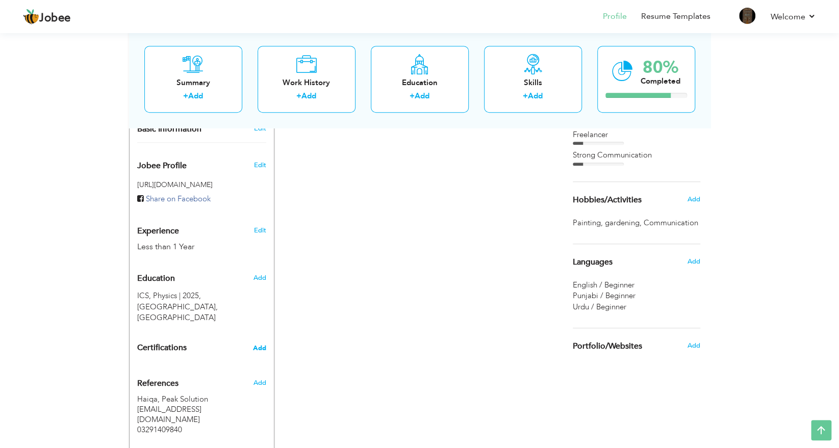
click at [259, 345] on span "Add" at bounding box center [259, 348] width 13 height 7
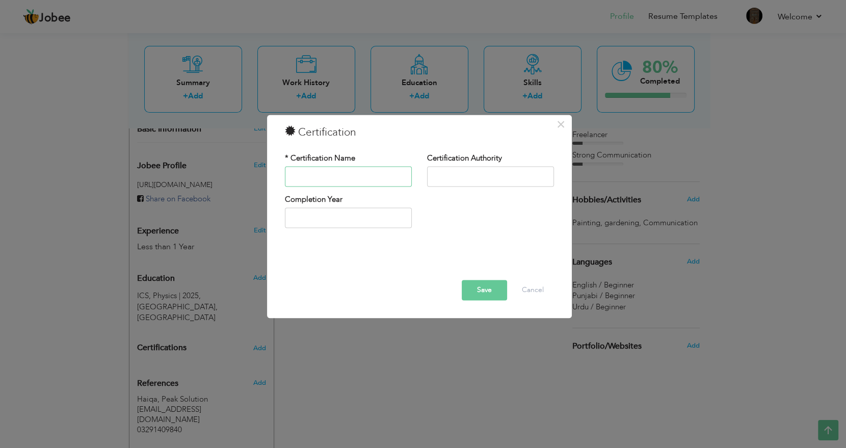
click at [311, 174] on input "text" at bounding box center [348, 176] width 127 height 20
type input "Microsoft office"
type input "2025"
click at [322, 218] on input "2025" at bounding box center [348, 218] width 127 height 20
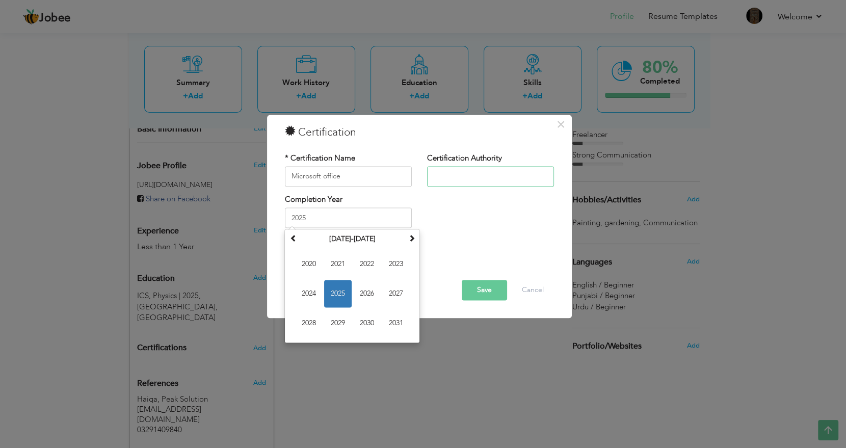
click at [467, 179] on input "text" at bounding box center [490, 176] width 127 height 20
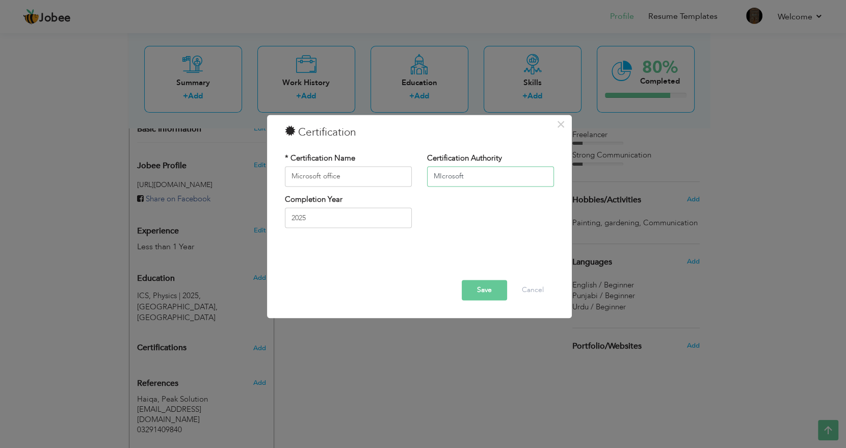
type input "MIcrosoft"
click at [476, 287] on button "Save" at bounding box center [484, 290] width 45 height 20
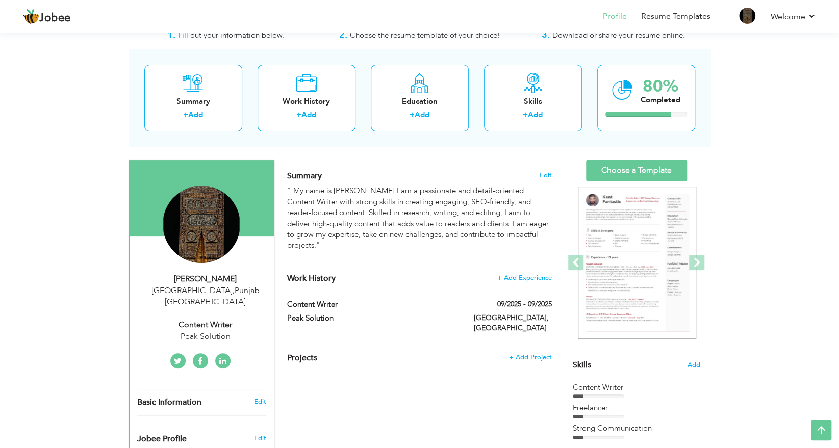
scroll to position [0, 0]
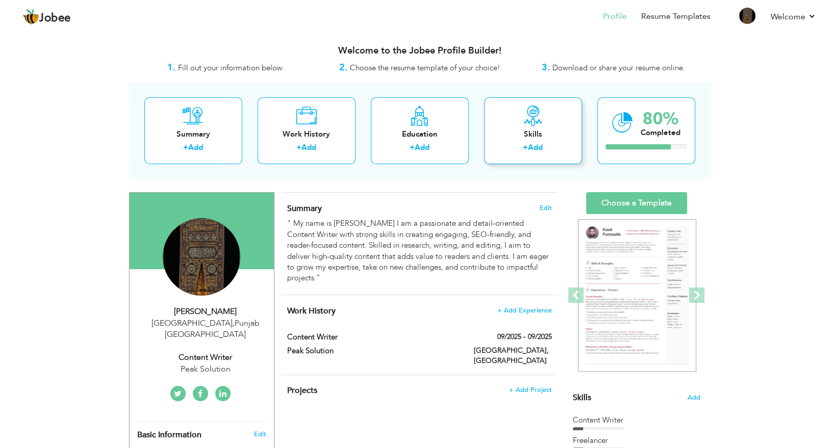
click at [533, 117] on icon at bounding box center [533, 116] width 20 height 20
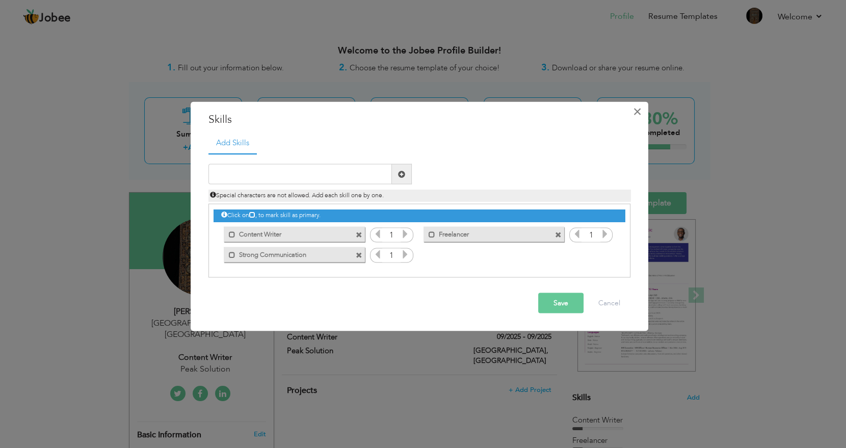
click at [639, 109] on span "×" at bounding box center [637, 111] width 9 height 18
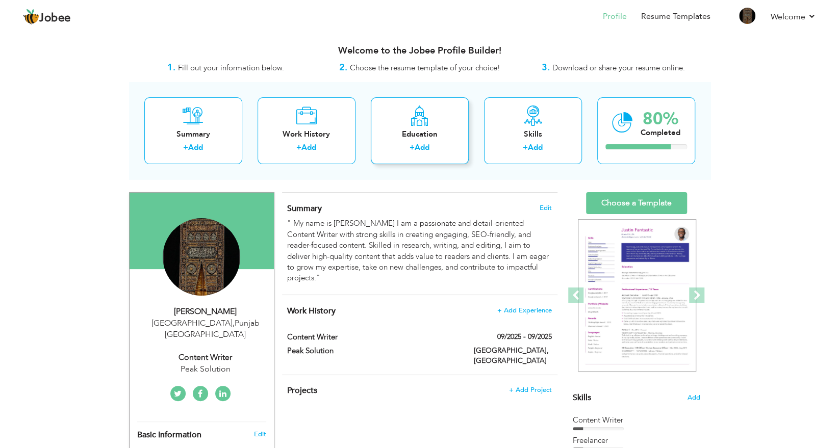
click at [450, 126] on div "Education + Add" at bounding box center [420, 130] width 98 height 67
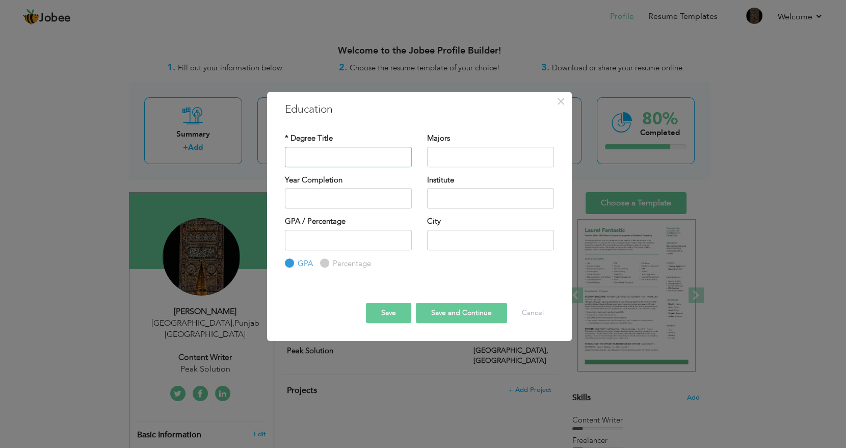
click at [360, 161] on input "text" at bounding box center [348, 157] width 127 height 20
click at [565, 105] on span "×" at bounding box center [561, 101] width 9 height 18
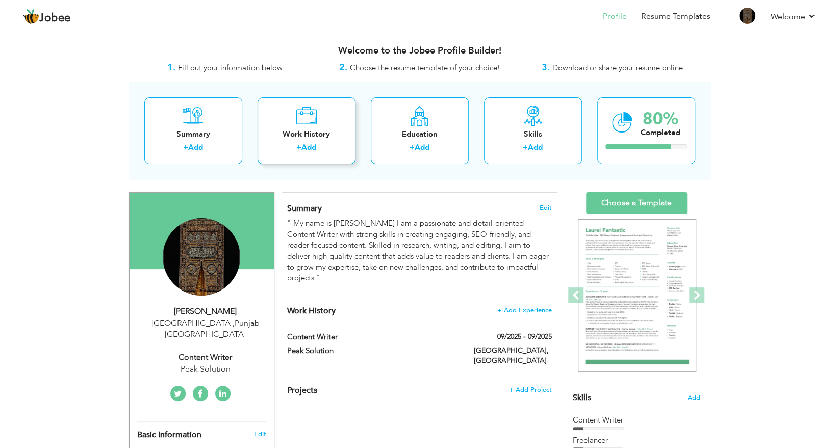
click at [318, 129] on div "Work History" at bounding box center [307, 134] width 82 height 11
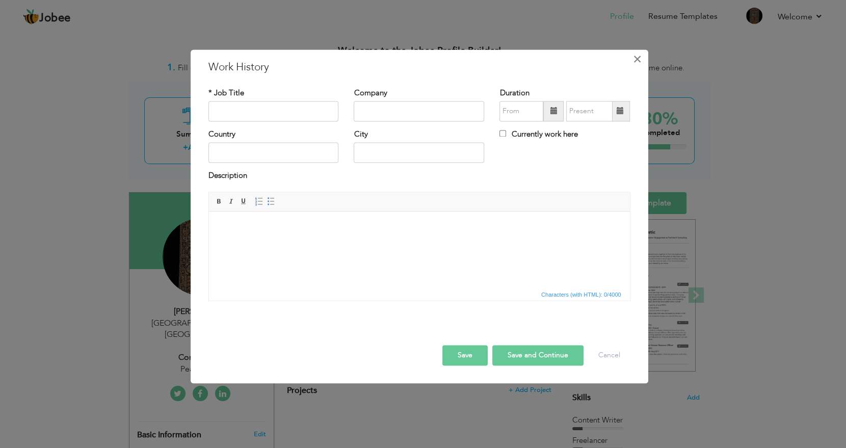
click at [639, 56] on span "×" at bounding box center [637, 59] width 9 height 18
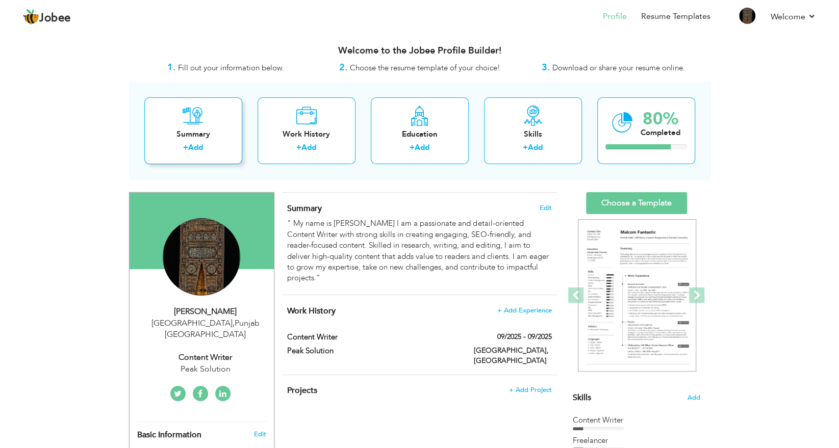
click at [230, 123] on div "Summary + Add" at bounding box center [193, 130] width 98 height 67
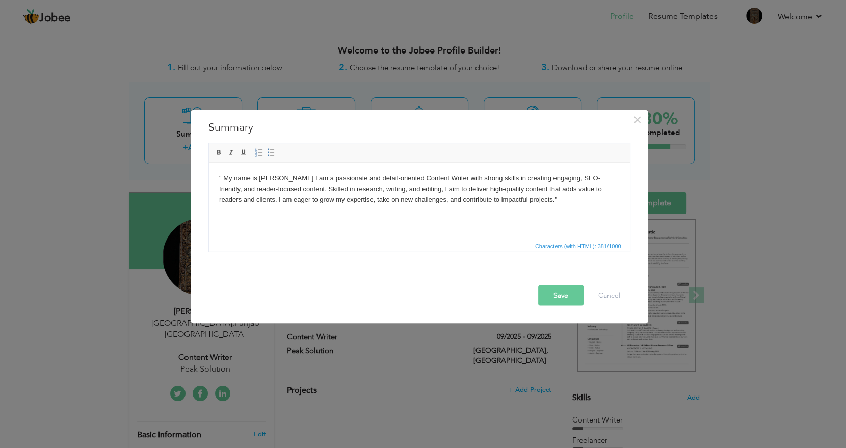
click at [548, 290] on button "Save" at bounding box center [560, 295] width 45 height 20
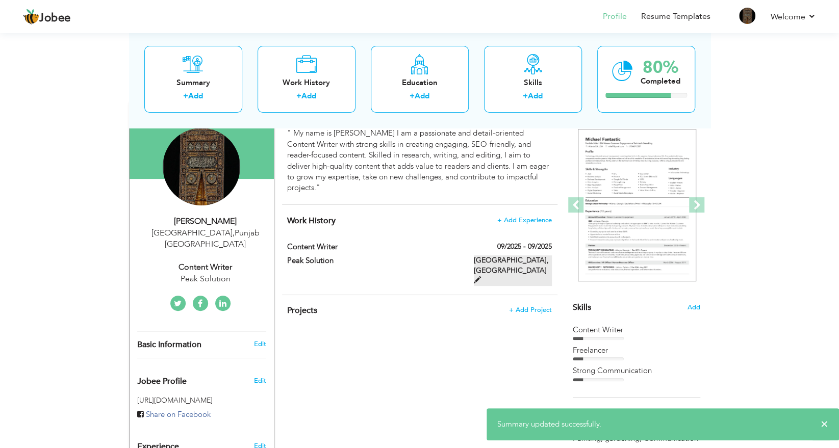
scroll to position [102, 0]
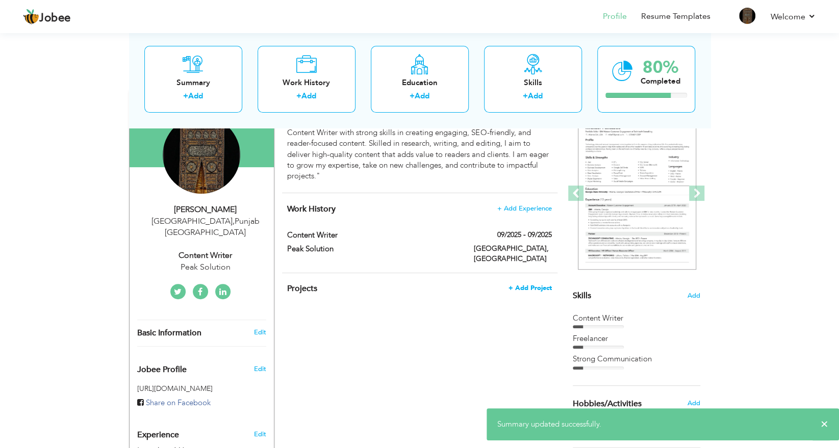
click at [540, 284] on span "+ Add Project" at bounding box center [529, 287] width 43 height 7
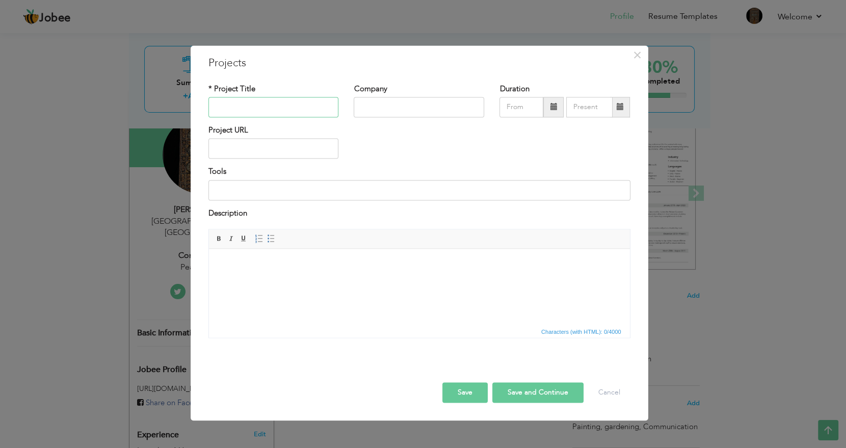
click at [257, 111] on input "text" at bounding box center [274, 107] width 131 height 20
type input "Content Writer"
click at [399, 105] on input "text" at bounding box center [419, 107] width 131 height 20
type input "Peak Solution"
type input "09/2025"
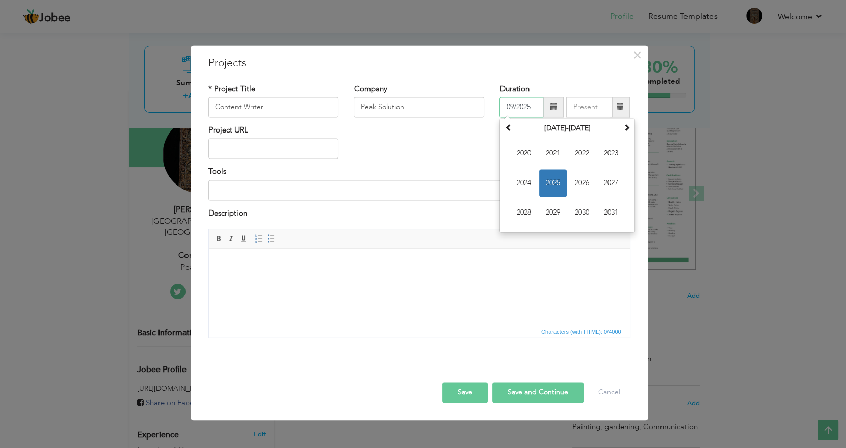
click at [528, 107] on input "09/2025" at bounding box center [522, 107] width 44 height 20
click at [523, 178] on span "2024" at bounding box center [524, 183] width 28 height 28
type input "09/2025"
click at [604, 103] on input "09/2025" at bounding box center [589, 107] width 46 height 20
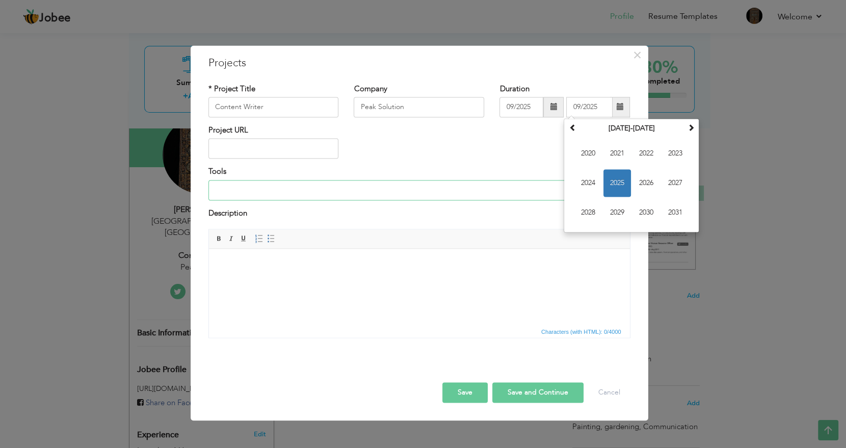
click at [235, 189] on input at bounding box center [420, 190] width 422 height 20
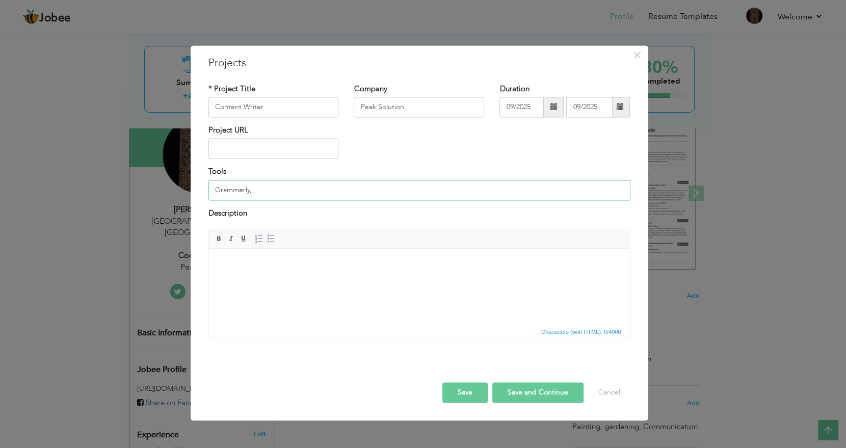
click at [241, 189] on input "Grammerly," at bounding box center [420, 190] width 422 height 20
click at [257, 191] on input "Grammarly," at bounding box center [420, 190] width 422 height 20
type input "Grammarly, Copy.ai, Canva, Writefull"
click at [524, 393] on button "Save and Continue" at bounding box center [537, 393] width 91 height 20
click at [524, 393] on button "Save and Continue" at bounding box center [534, 393] width 98 height 20
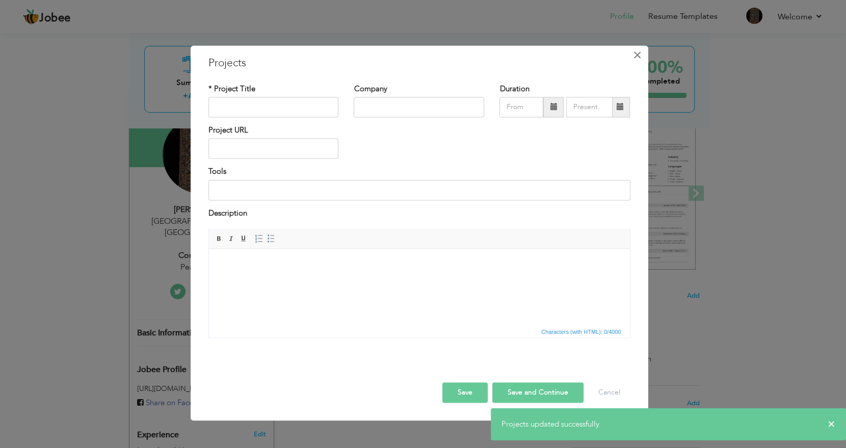
click at [635, 55] on span "×" at bounding box center [637, 55] width 9 height 18
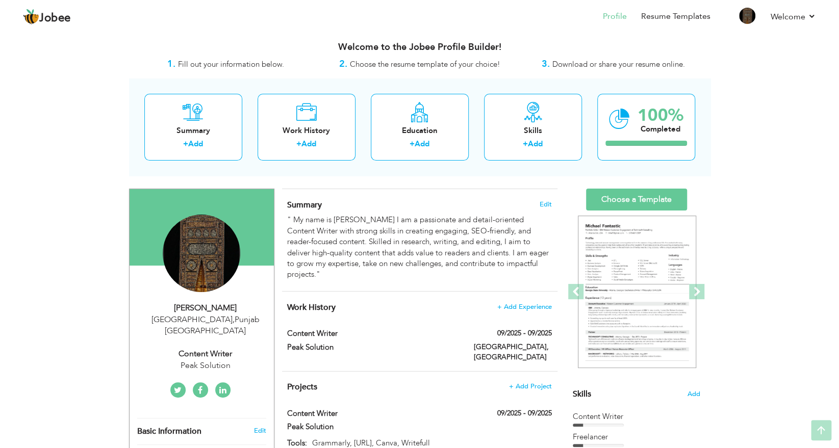
scroll to position [0, 0]
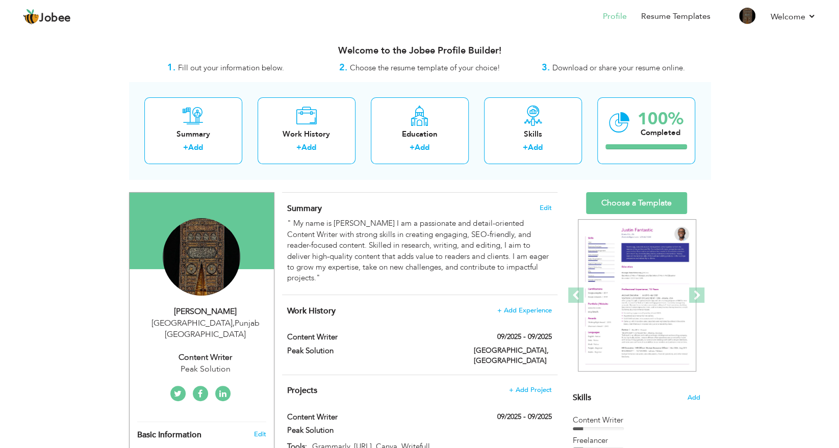
drag, startPoint x: 813, startPoint y: 1, endPoint x: 757, endPoint y: 386, distance: 389.9
click at [757, 386] on div "View Resume Export PDF Profile Summary Public Link Experience Education Awards …" at bounding box center [419, 435] width 839 height 808
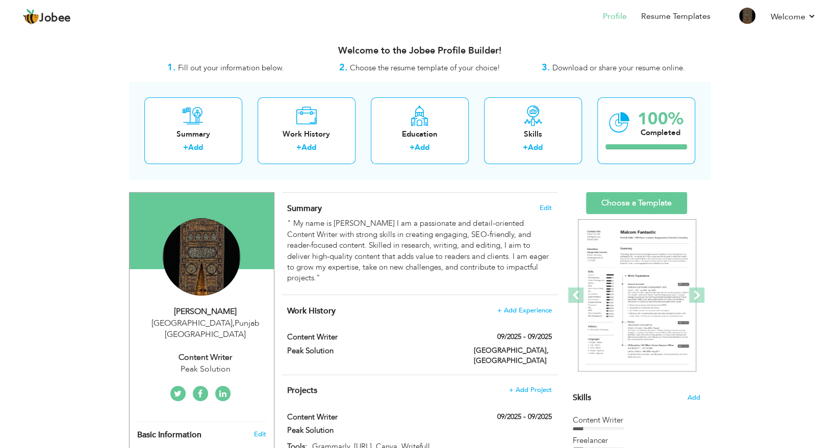
click at [743, 131] on div "View Resume Export PDF Profile Summary Public Link Experience Education Awards …" at bounding box center [419, 435] width 839 height 808
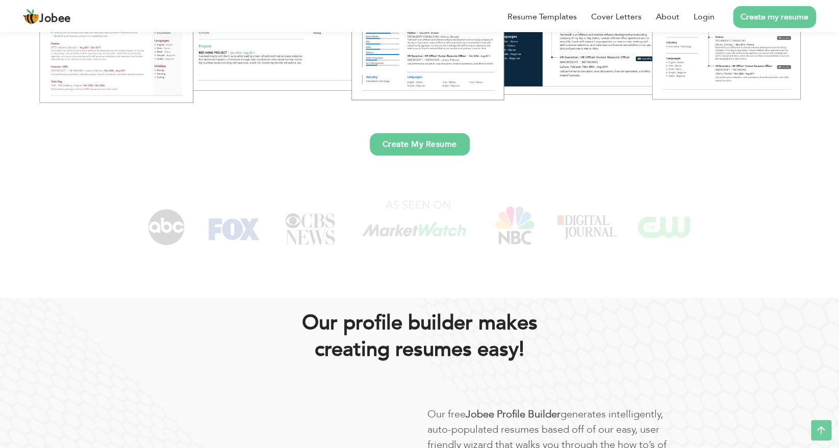
scroll to position [663, 0]
